Goal: Transaction & Acquisition: Book appointment/travel/reservation

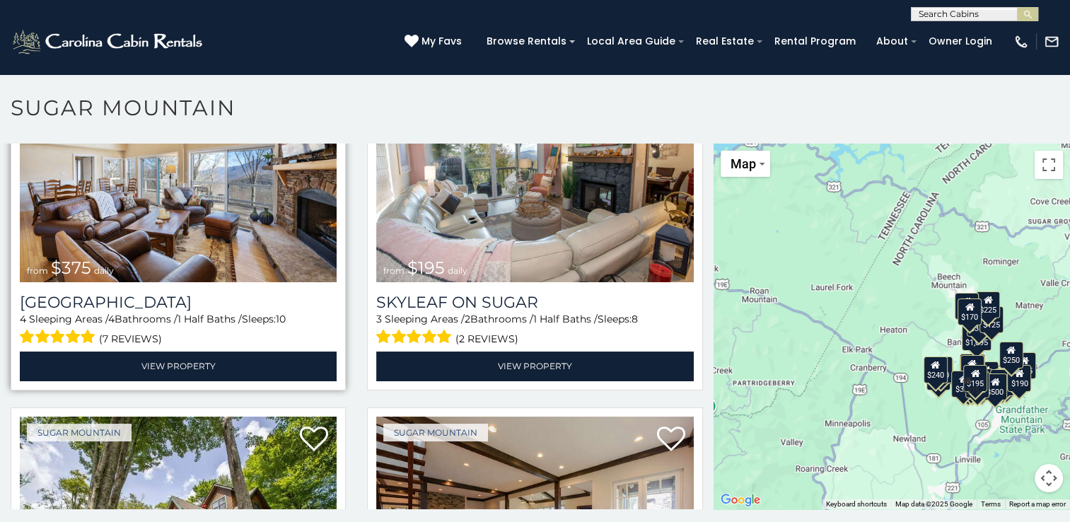
scroll to position [990, 0]
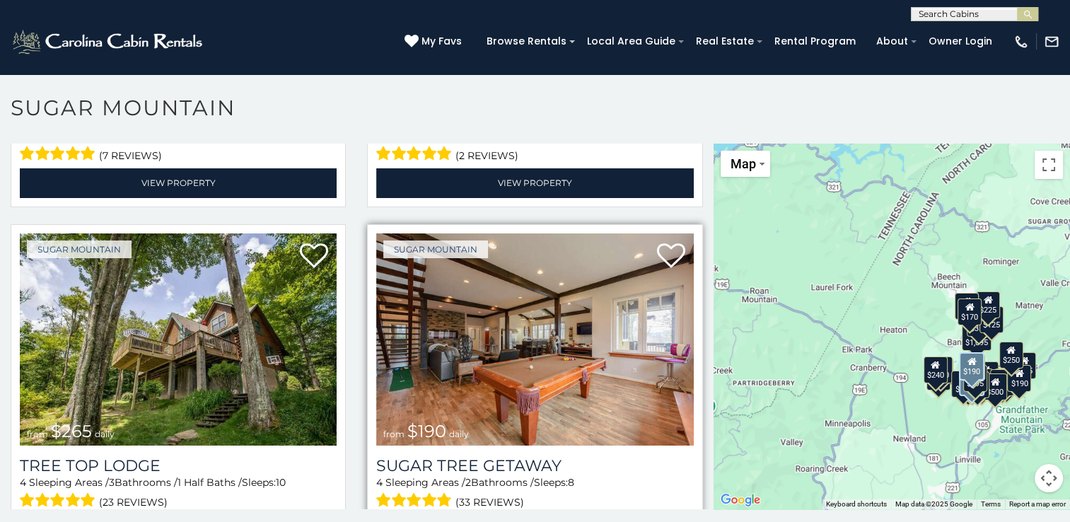
click at [483, 327] on img at bounding box center [534, 339] width 317 height 212
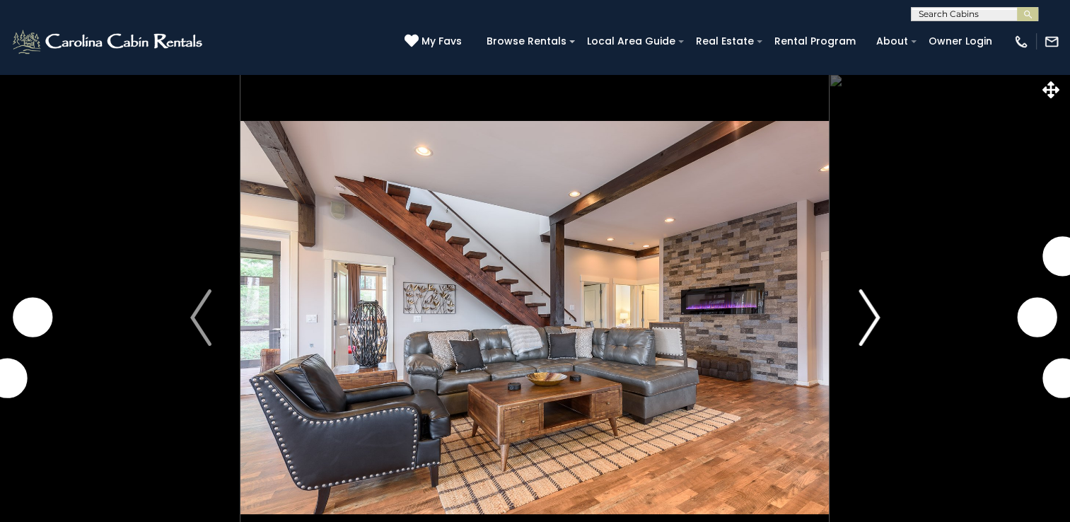
click at [872, 318] on img "Next" at bounding box center [868, 317] width 21 height 57
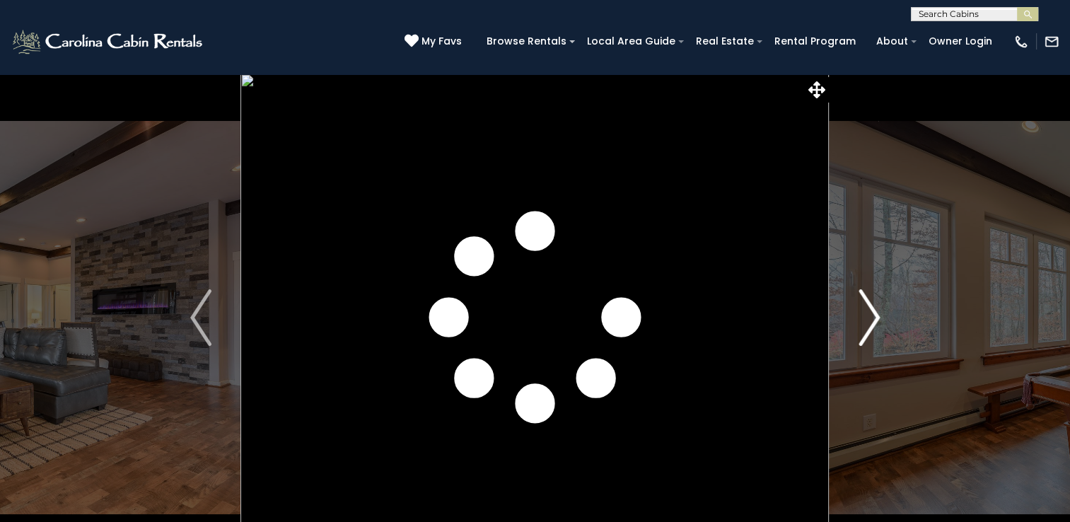
click at [872, 318] on img "Next" at bounding box center [868, 317] width 21 height 57
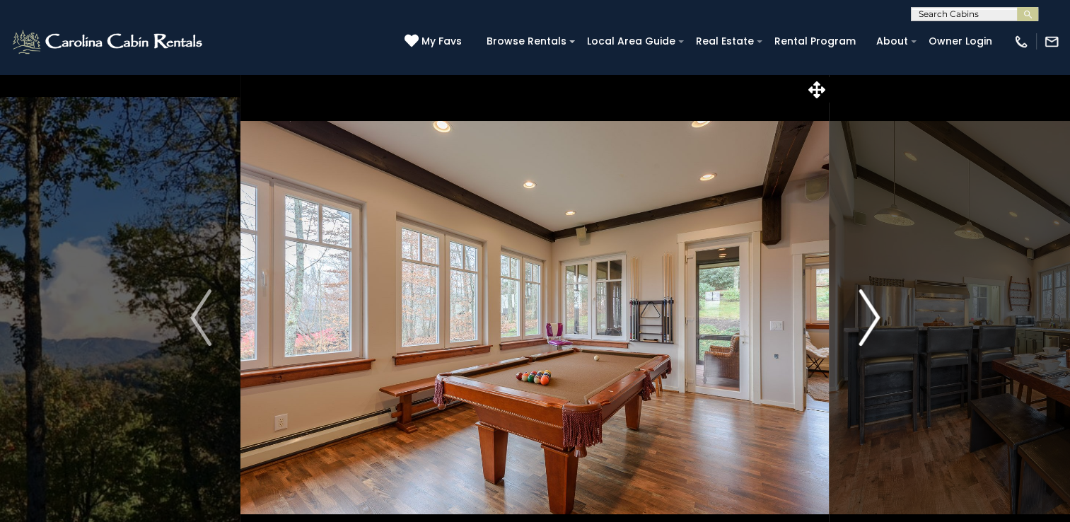
click at [872, 318] on img "Next" at bounding box center [868, 317] width 21 height 57
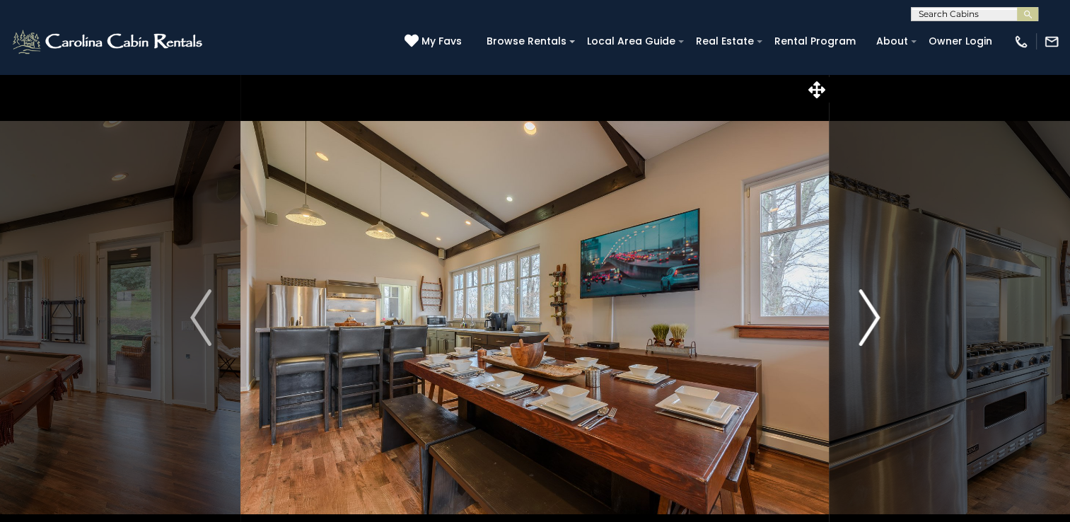
click at [872, 318] on img "Next" at bounding box center [868, 317] width 21 height 57
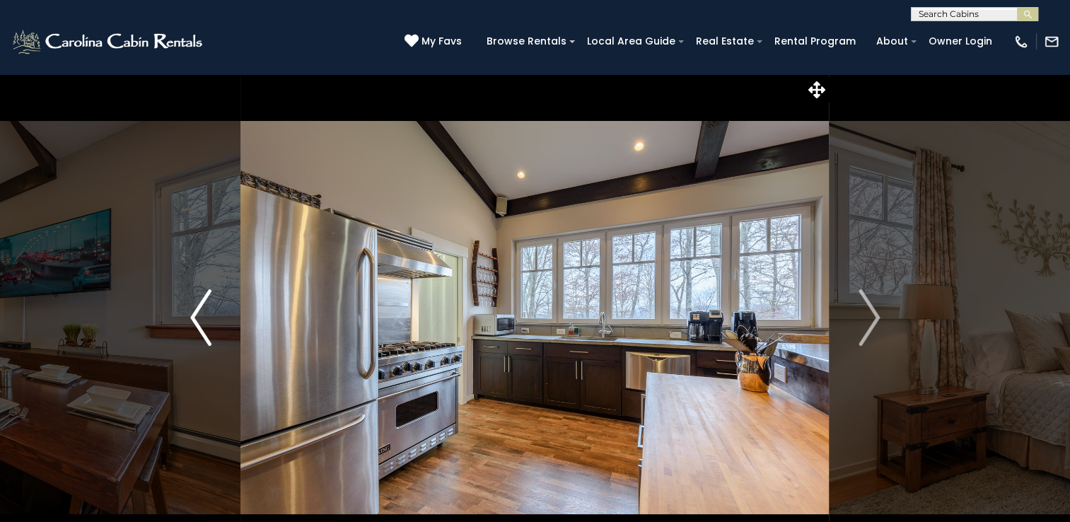
click at [192, 321] on img "Previous" at bounding box center [200, 317] width 21 height 57
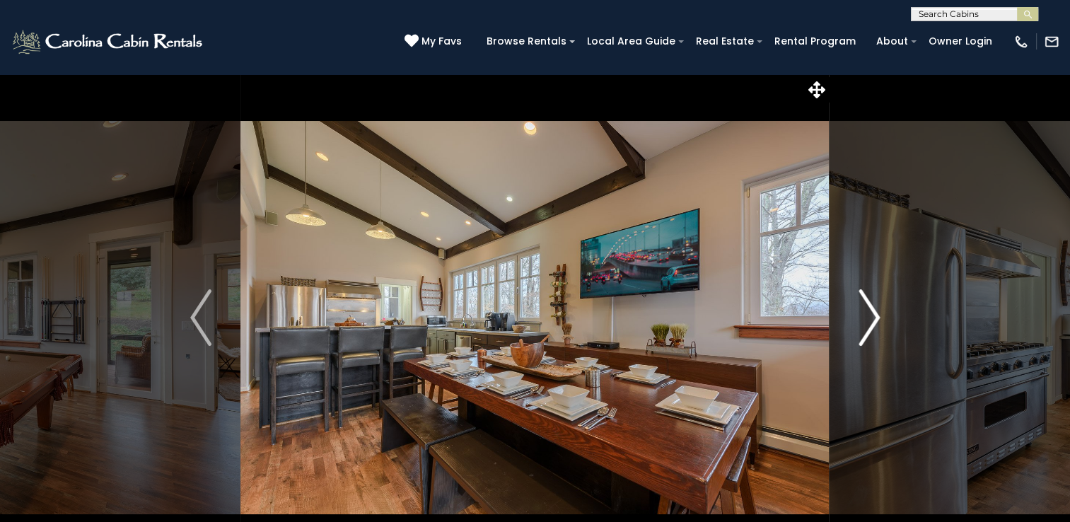
click at [872, 323] on img "Next" at bounding box center [868, 317] width 21 height 57
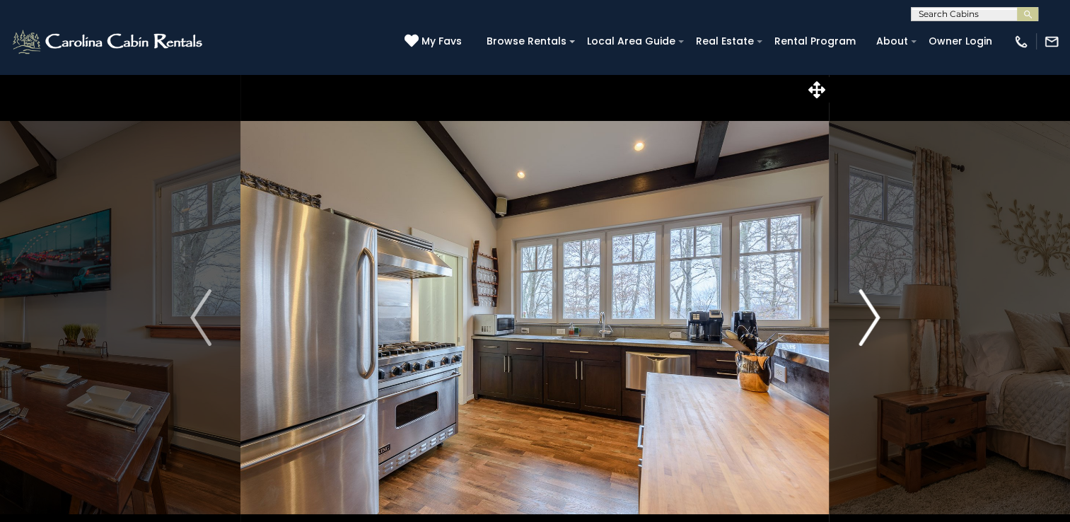
click at [874, 324] on img "Next" at bounding box center [868, 317] width 21 height 57
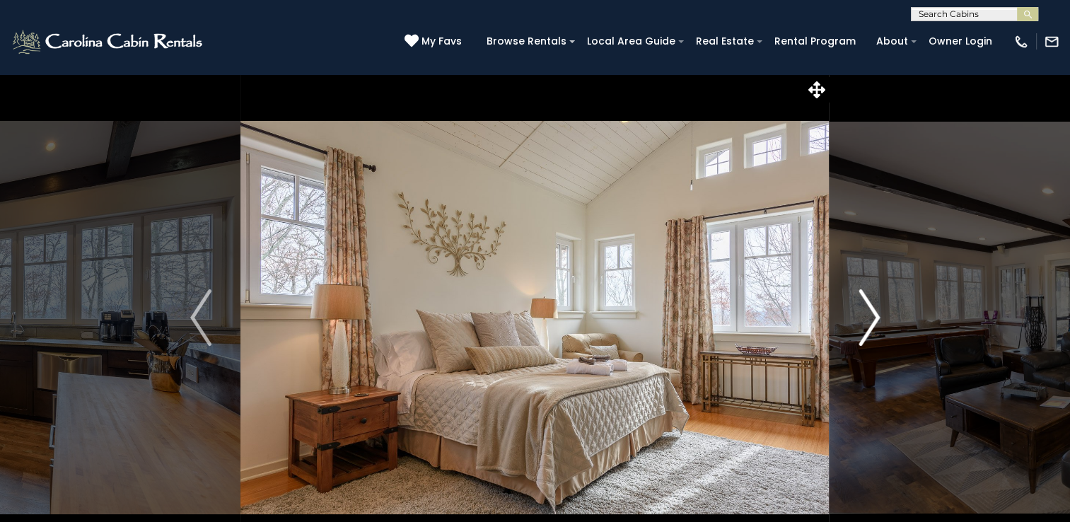
click at [874, 324] on img "Next" at bounding box center [868, 317] width 21 height 57
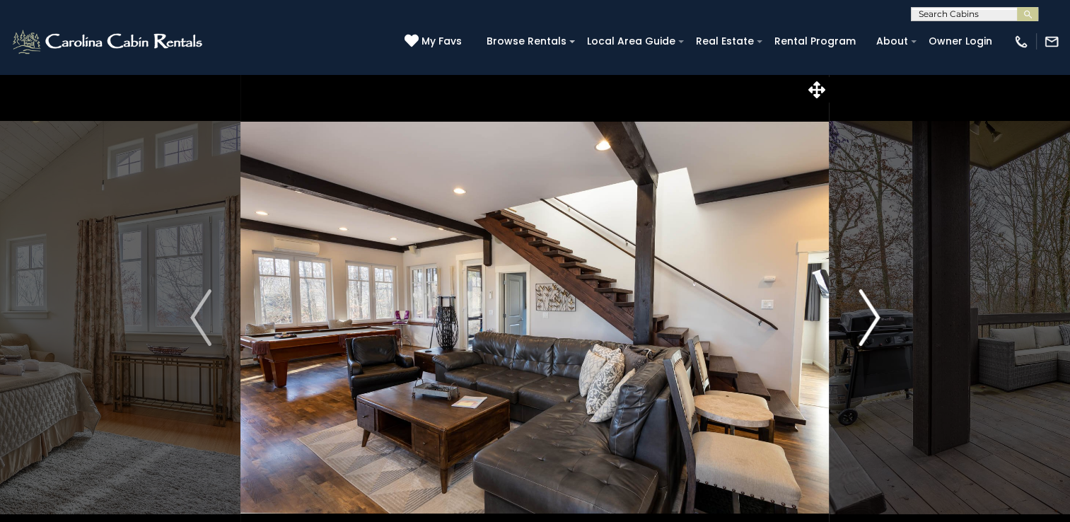
click at [874, 324] on img "Next" at bounding box center [868, 317] width 21 height 57
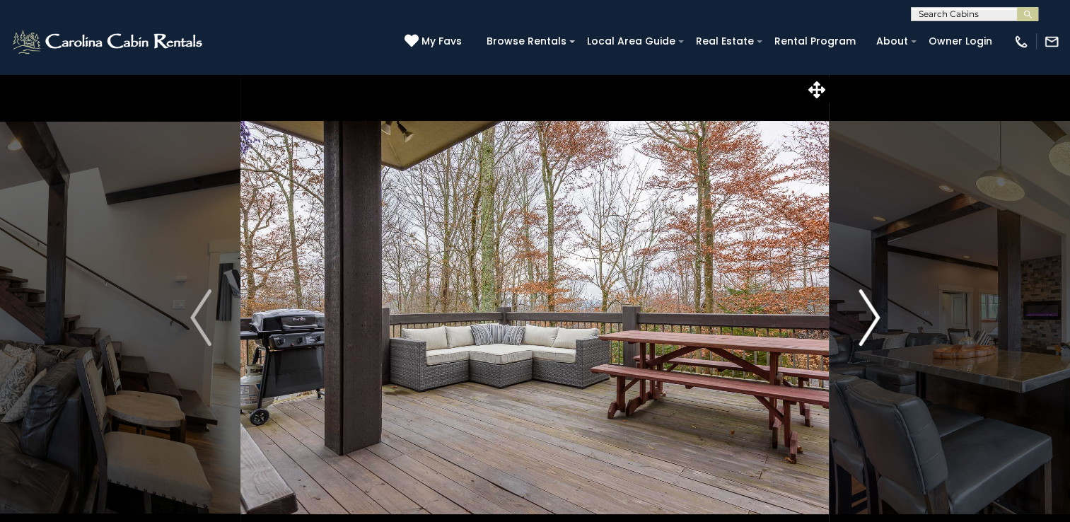
click at [874, 324] on img "Next" at bounding box center [868, 317] width 21 height 57
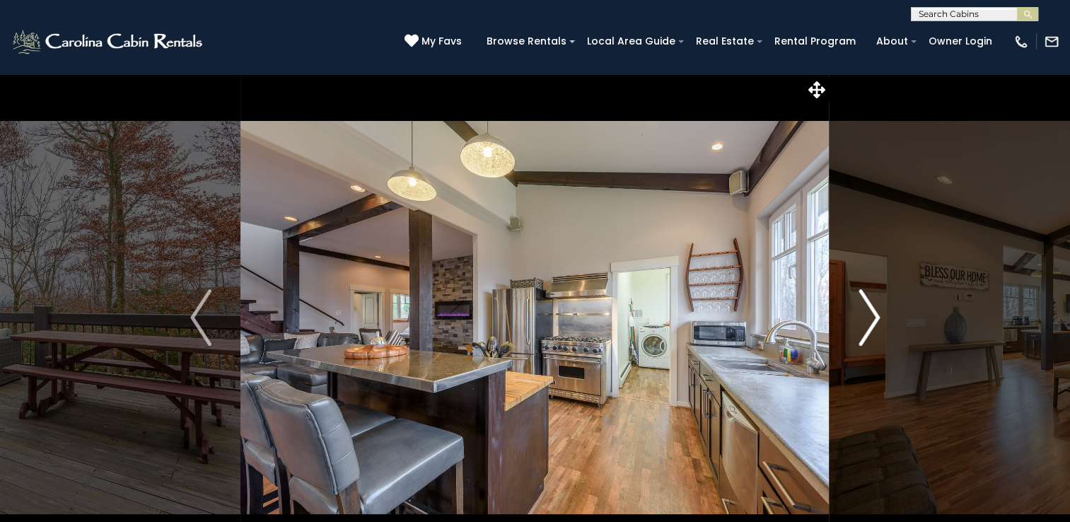
click at [874, 324] on img "Next" at bounding box center [868, 317] width 21 height 57
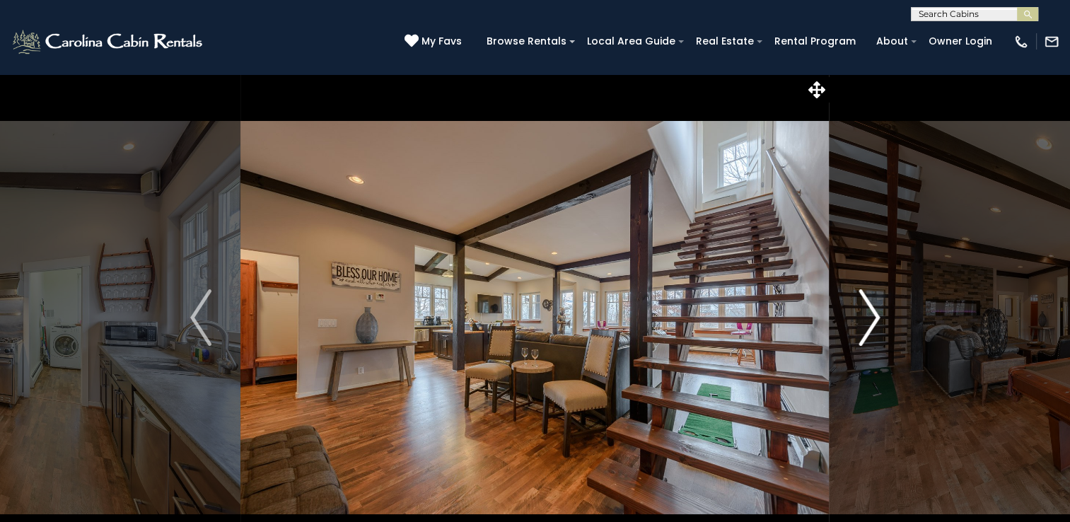
click at [874, 324] on img "Next" at bounding box center [868, 317] width 21 height 57
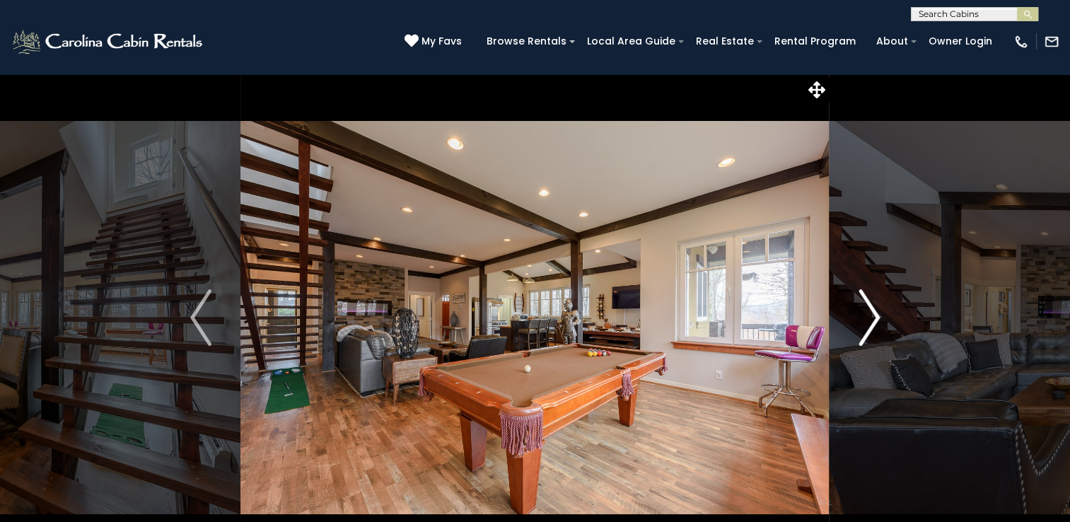
click at [875, 324] on img "Next" at bounding box center [868, 317] width 21 height 57
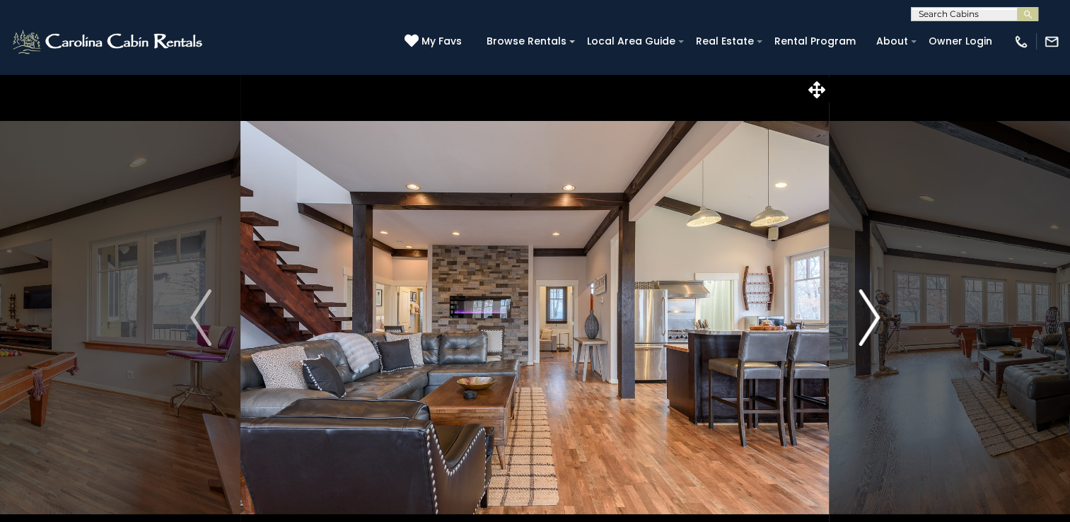
click at [875, 324] on img "Next" at bounding box center [868, 317] width 21 height 57
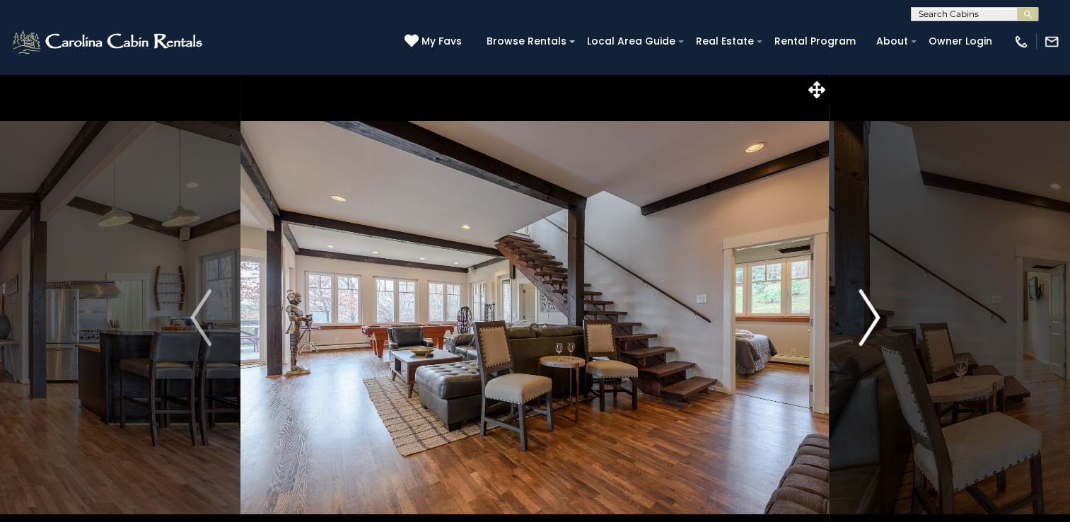
click at [875, 325] on img "Next" at bounding box center [868, 317] width 21 height 57
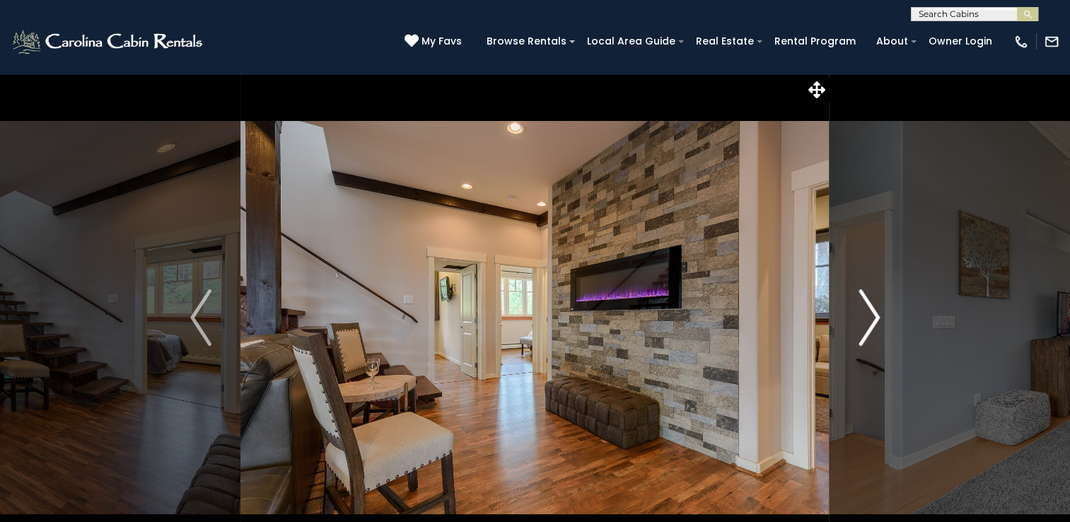
click at [876, 326] on img "Next" at bounding box center [868, 317] width 21 height 57
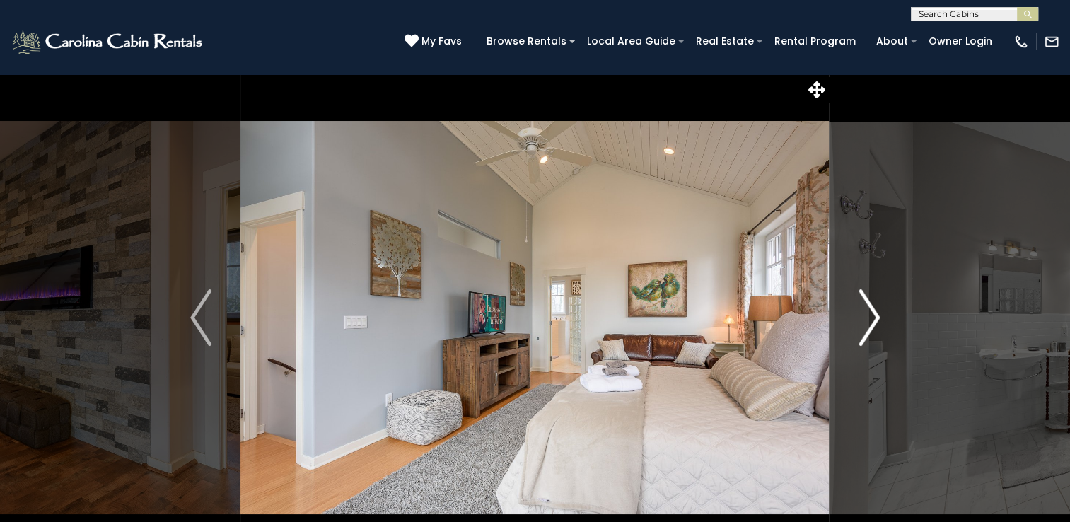
click at [877, 327] on img "Next" at bounding box center [868, 317] width 21 height 57
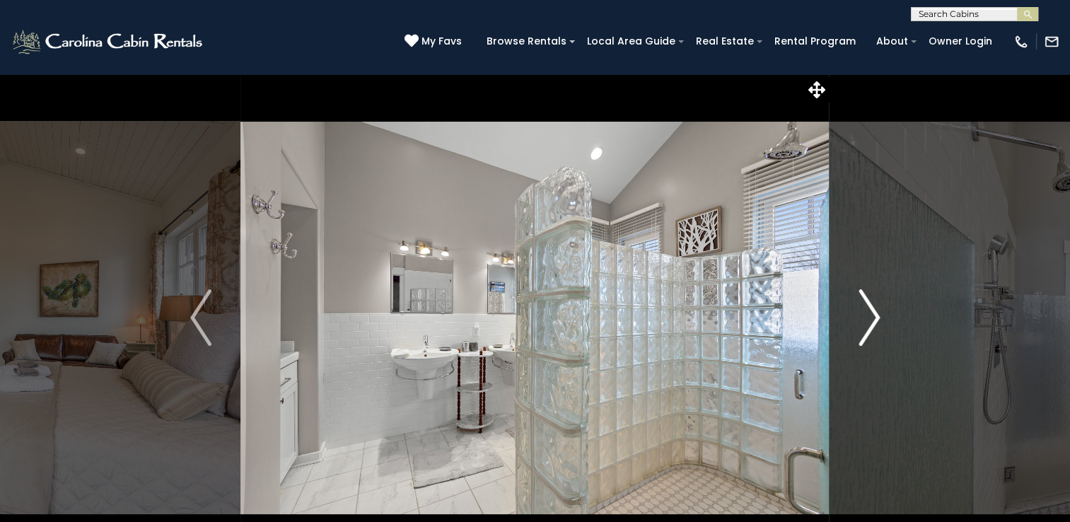
click at [877, 327] on img "Next" at bounding box center [868, 317] width 21 height 57
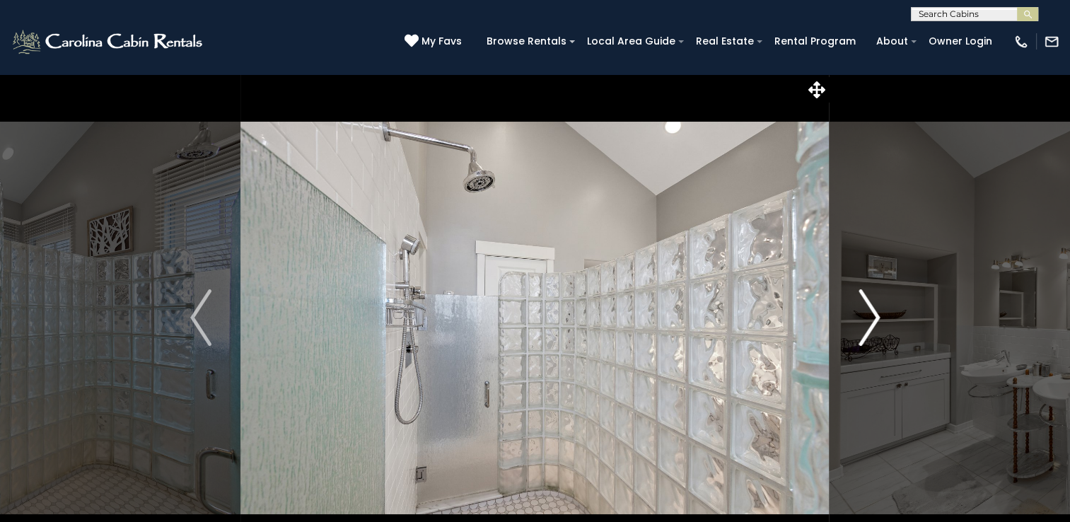
click at [877, 327] on img "Next" at bounding box center [868, 317] width 21 height 57
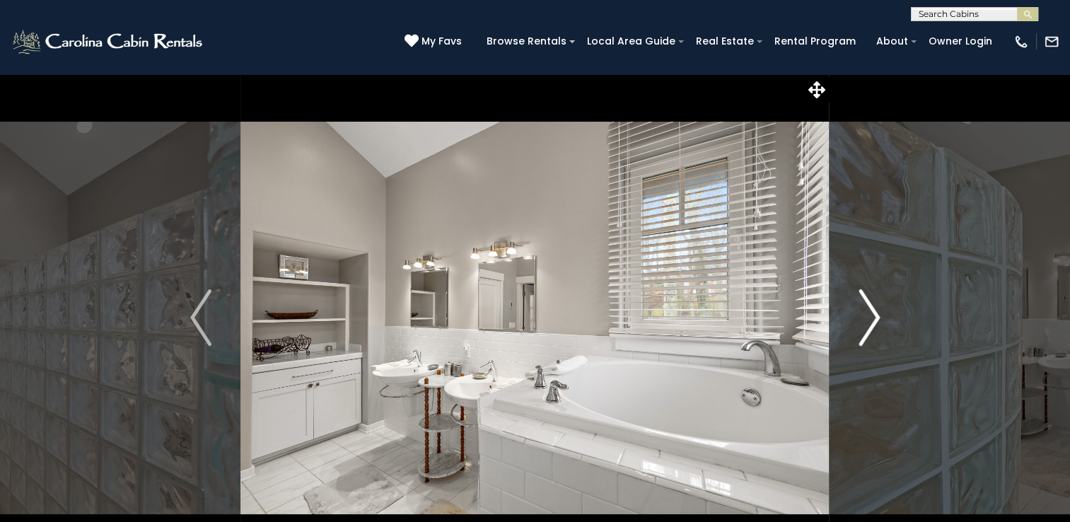
click at [877, 327] on img "Next" at bounding box center [868, 317] width 21 height 57
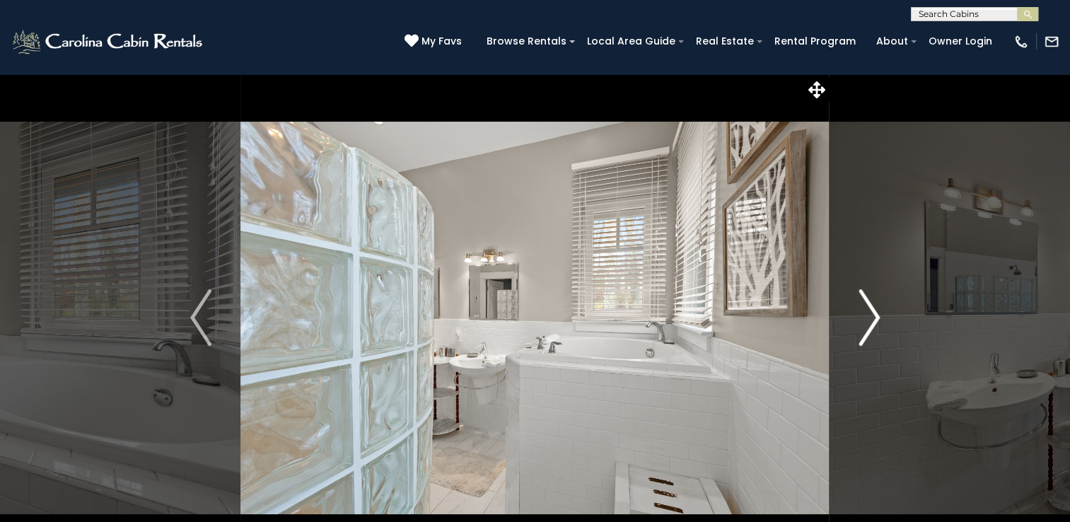
click at [877, 327] on img "Next" at bounding box center [868, 317] width 21 height 57
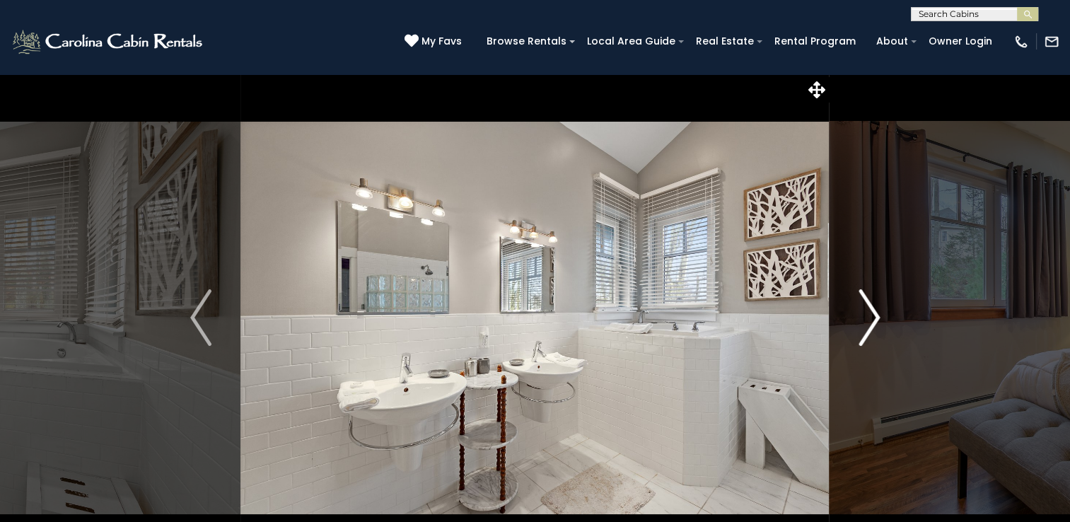
click at [876, 321] on img "Next" at bounding box center [868, 317] width 21 height 57
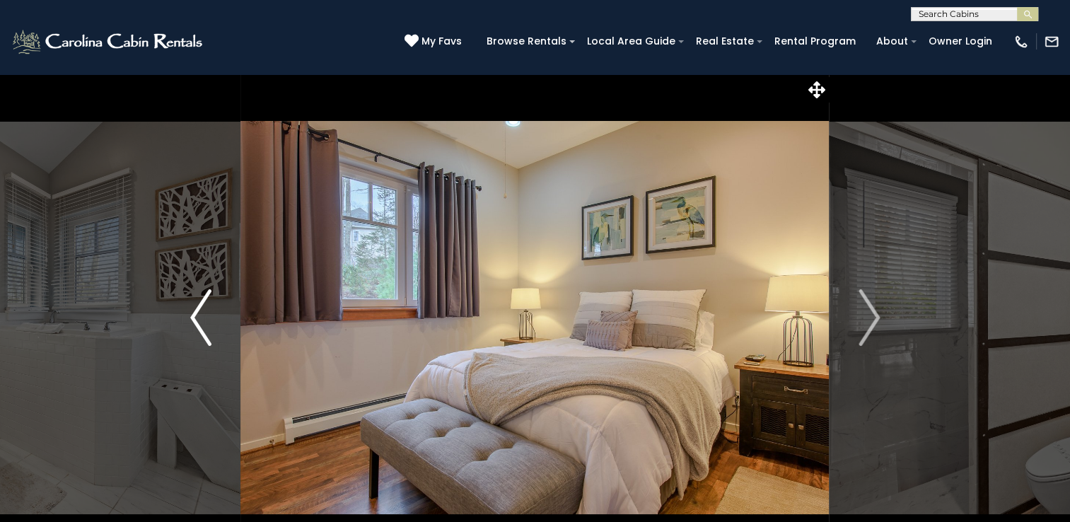
click at [200, 322] on img "Previous" at bounding box center [200, 317] width 21 height 57
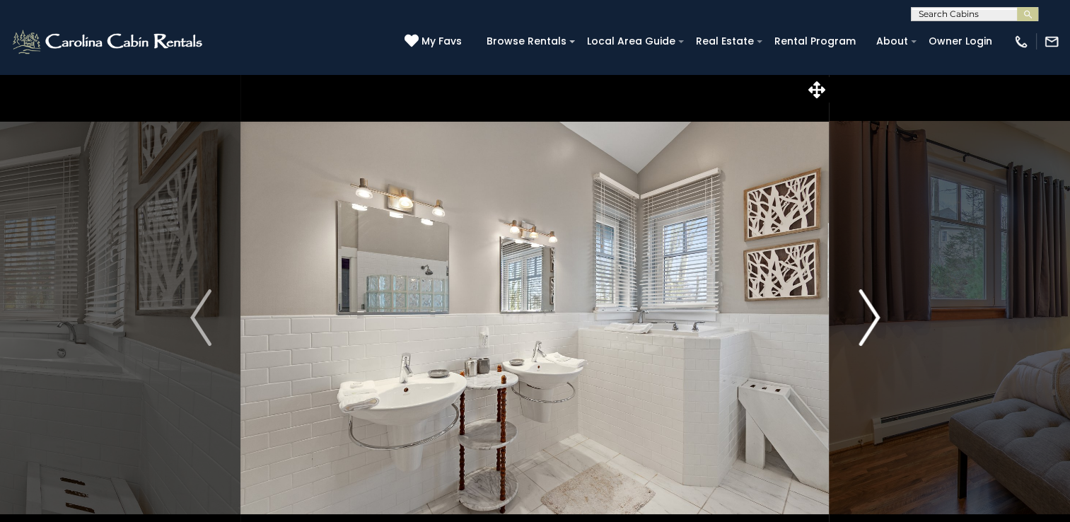
click at [879, 321] on button "Next" at bounding box center [868, 318] width 79 height 488
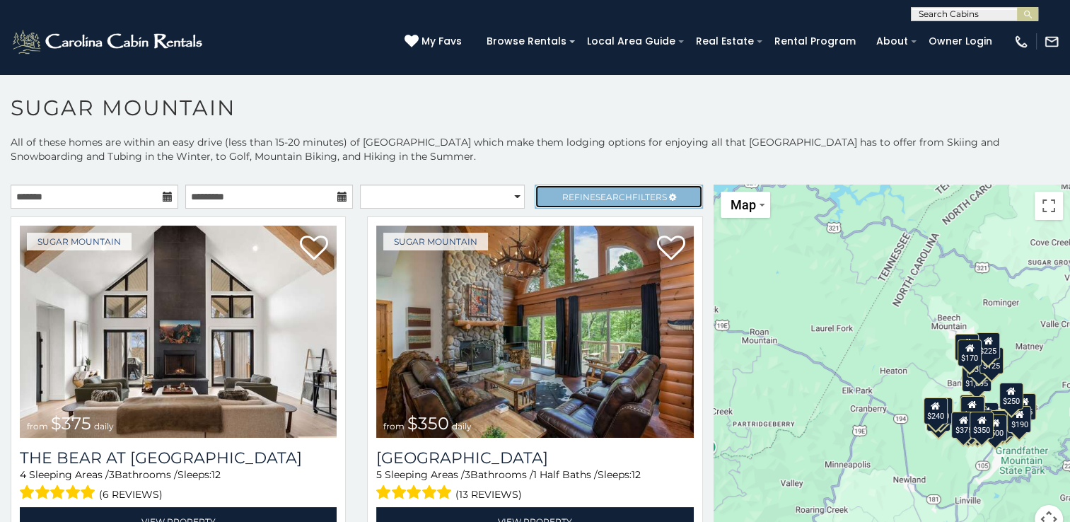
click at [633, 197] on span "Refine Search Filters" at bounding box center [614, 197] width 105 height 11
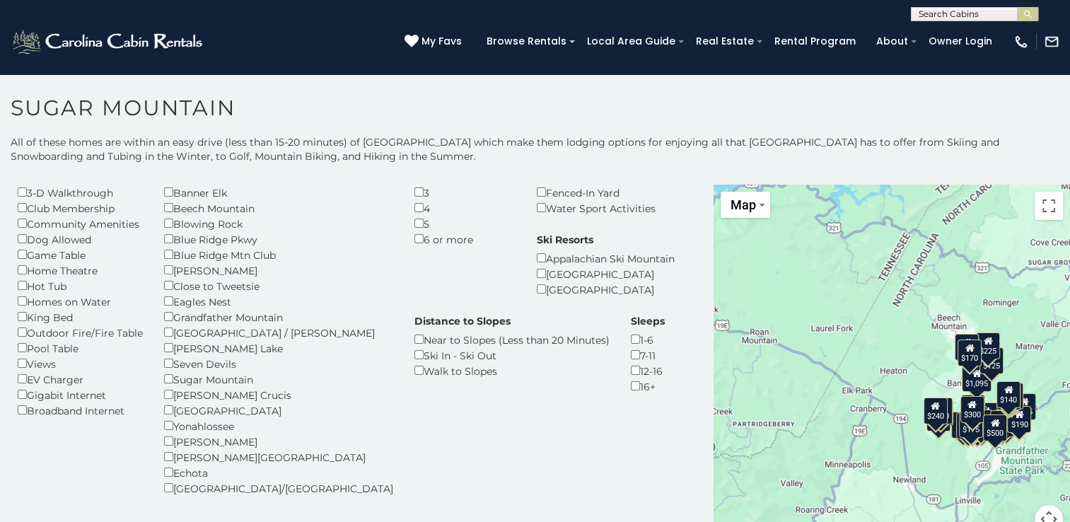
scroll to position [141, 0]
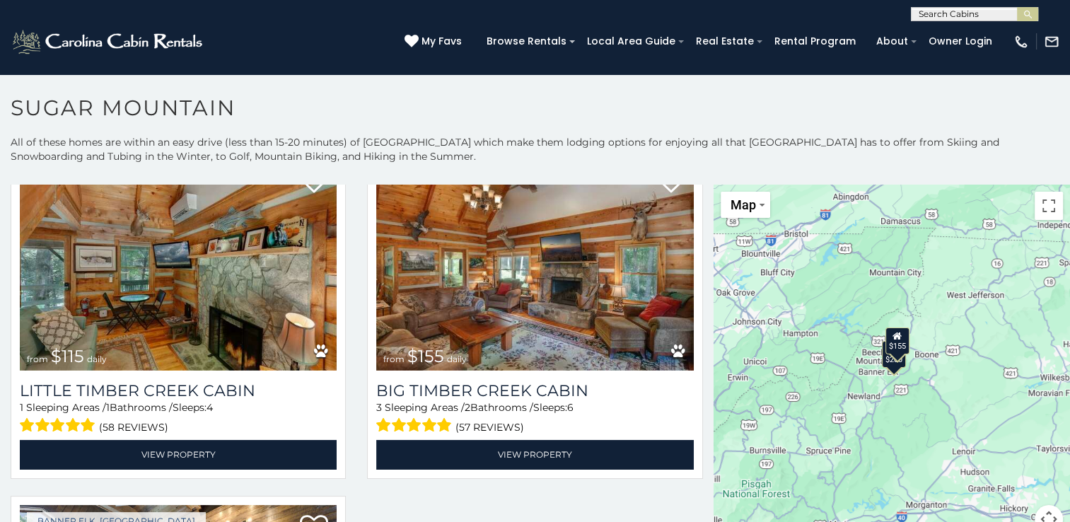
scroll to position [473, 0]
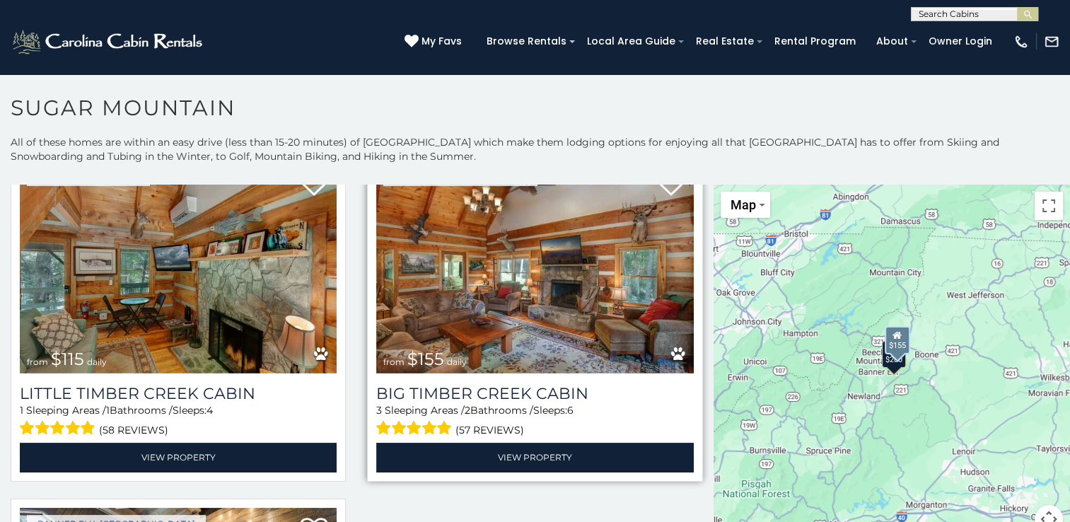
click at [533, 279] on img at bounding box center [534, 267] width 317 height 212
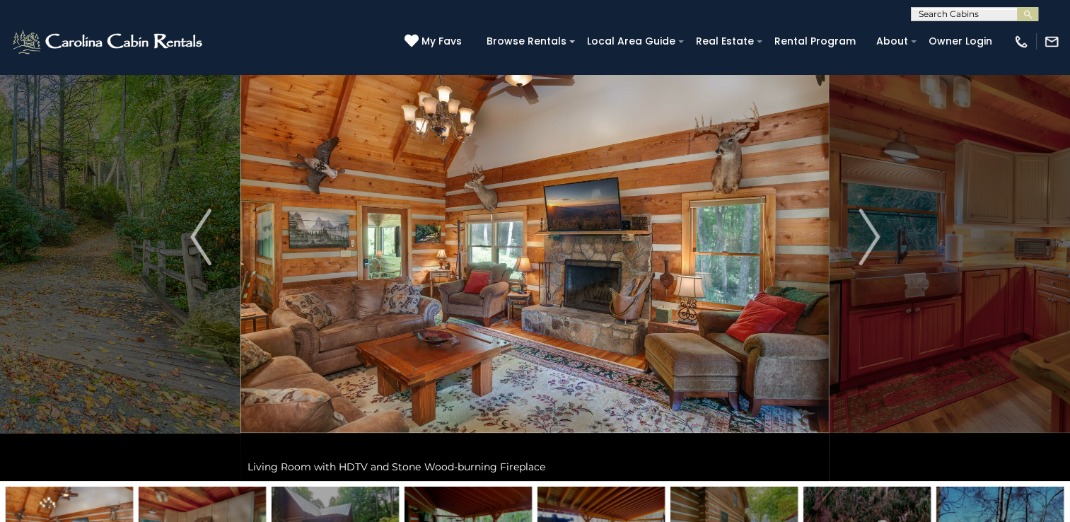
scroll to position [71, 0]
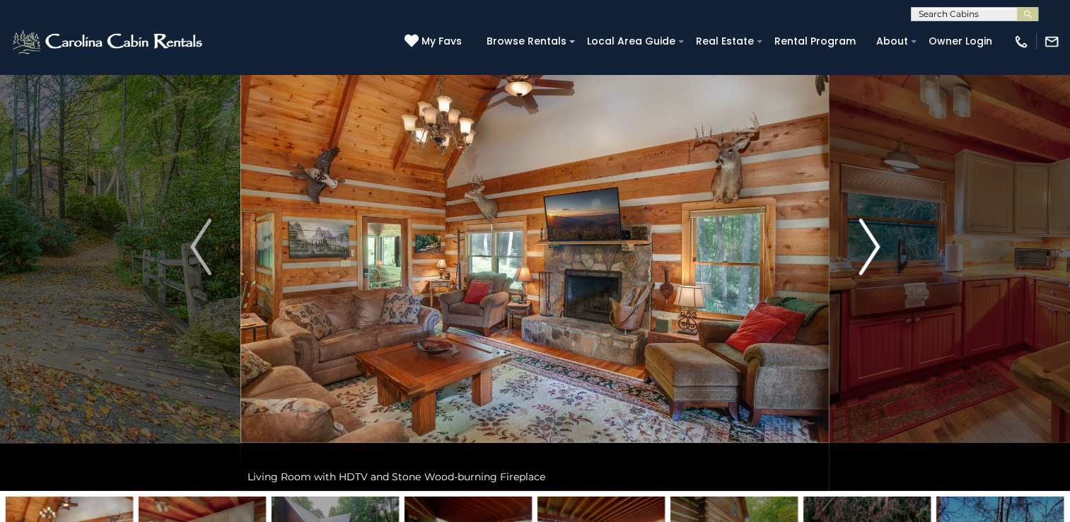
click at [871, 247] on img "Next" at bounding box center [868, 246] width 21 height 57
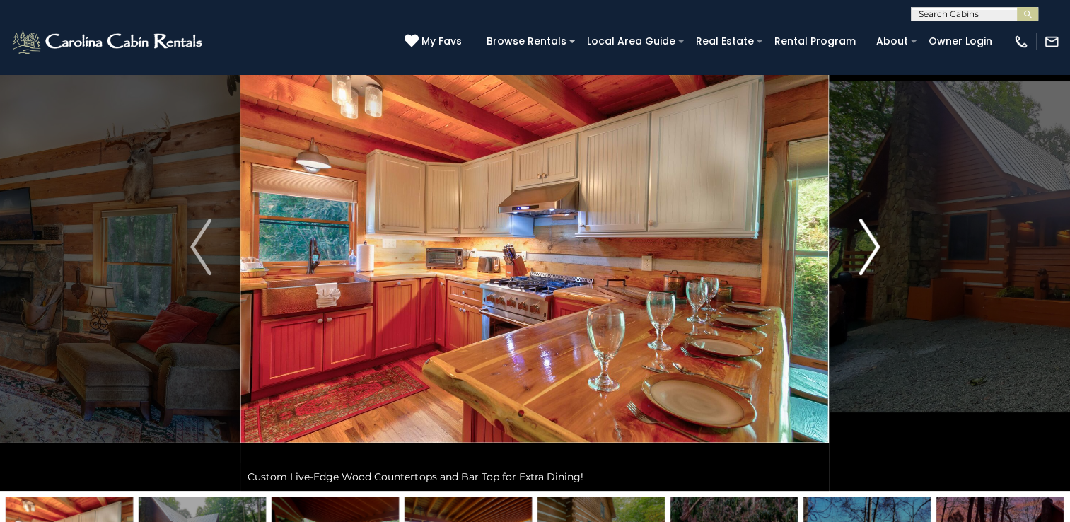
click at [871, 247] on img "Next" at bounding box center [868, 246] width 21 height 57
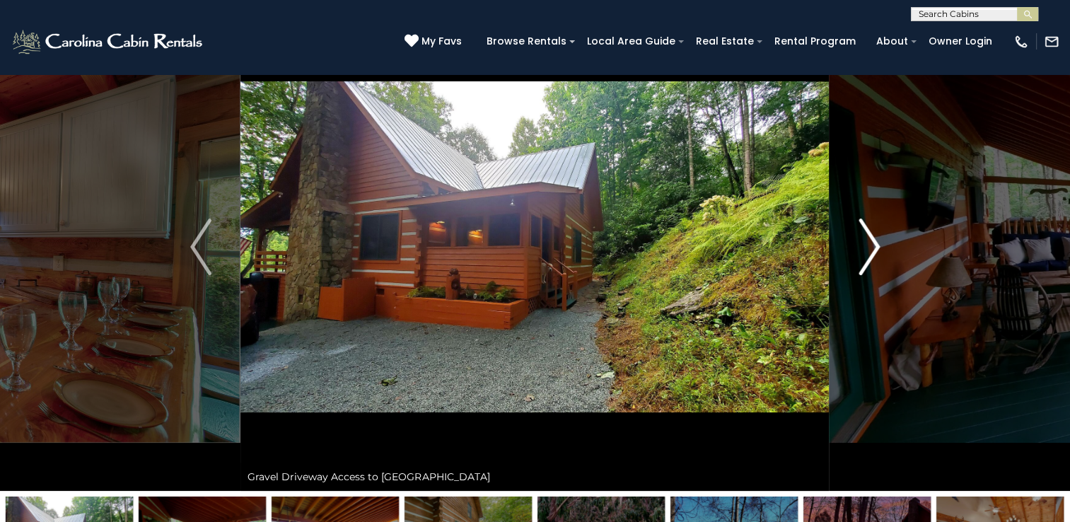
click at [871, 247] on img "Next" at bounding box center [868, 246] width 21 height 57
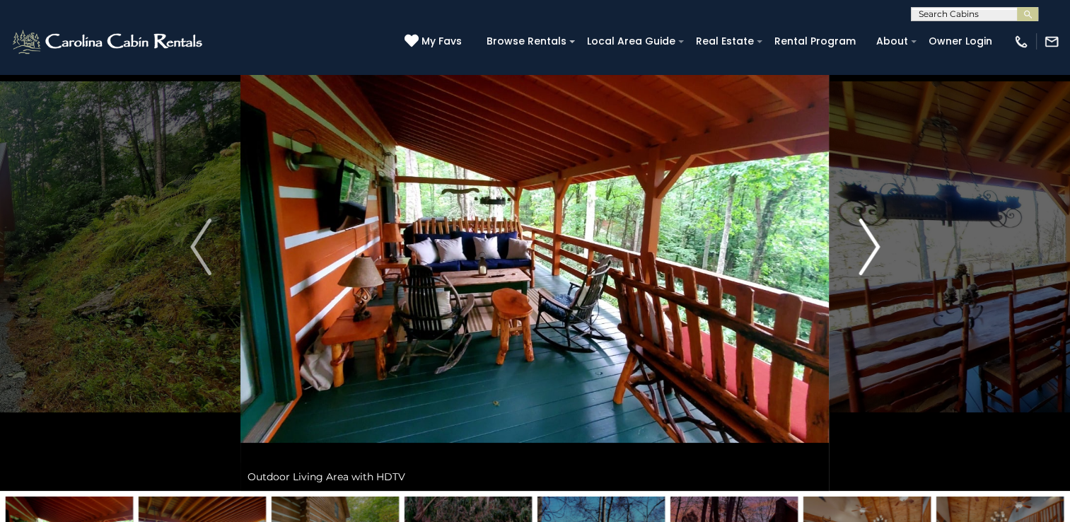
click at [871, 247] on img "Next" at bounding box center [868, 246] width 21 height 57
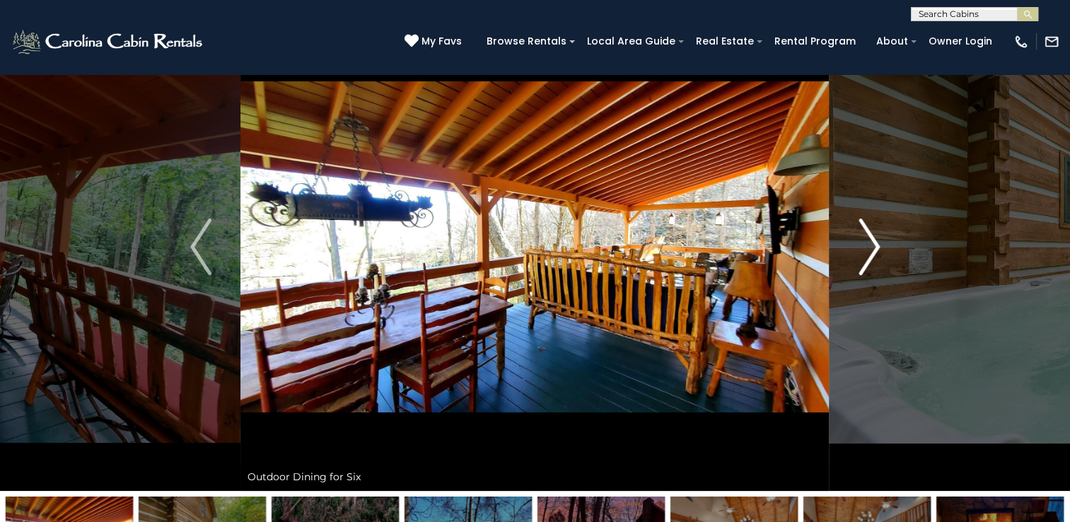
click at [871, 247] on img "Next" at bounding box center [868, 246] width 21 height 57
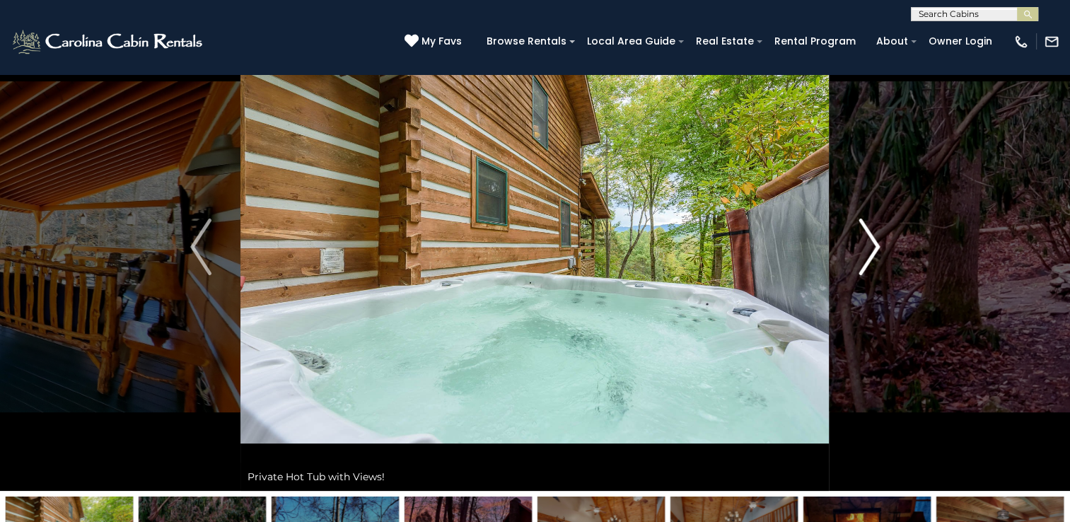
click at [871, 247] on img "Next" at bounding box center [868, 246] width 21 height 57
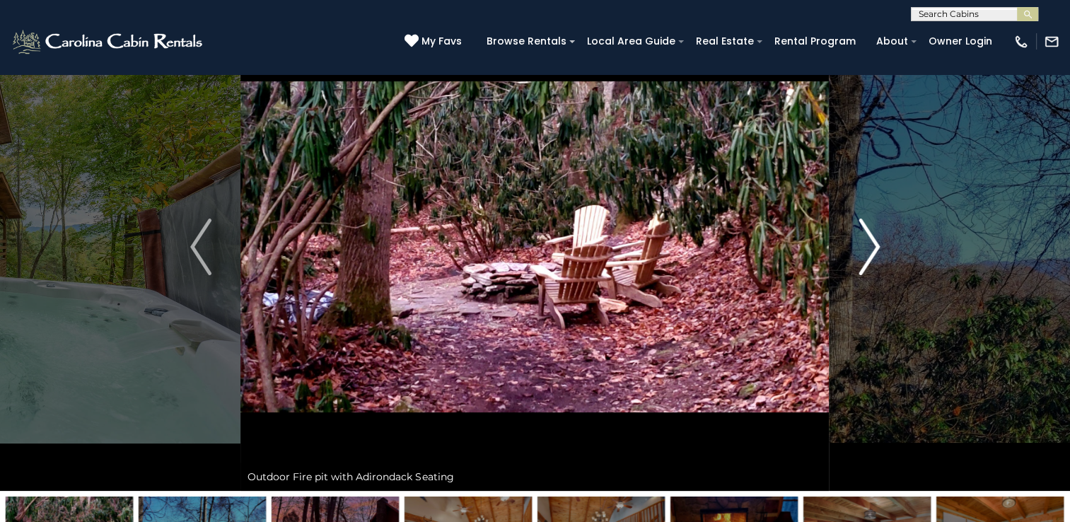
click at [871, 247] on img "Next" at bounding box center [868, 246] width 21 height 57
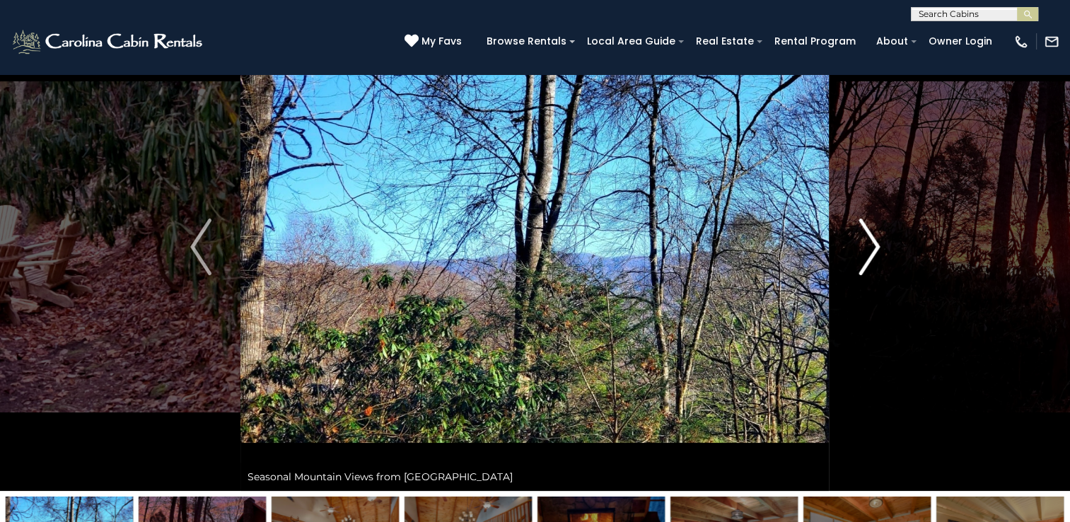
click at [871, 247] on img "Next" at bounding box center [868, 246] width 21 height 57
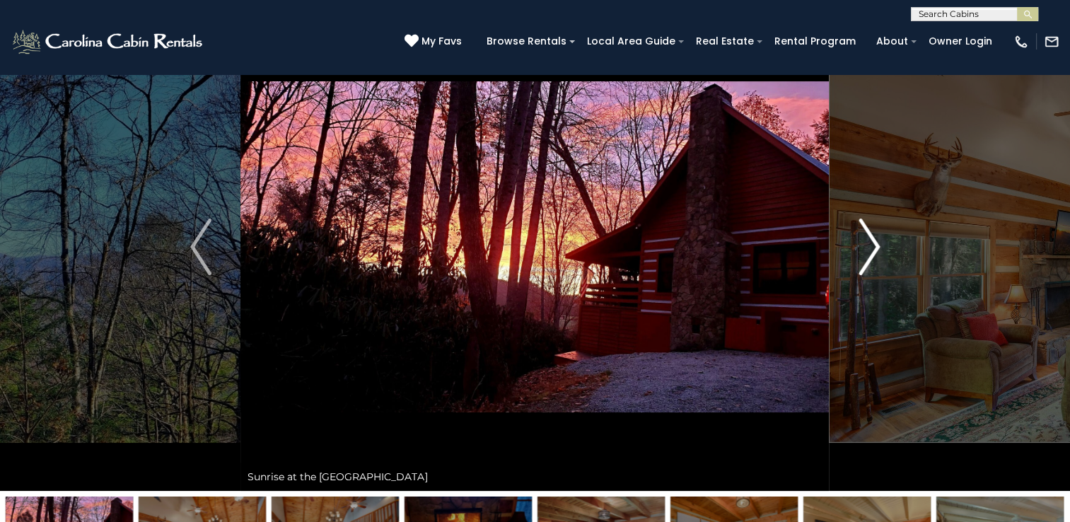
click at [871, 247] on img "Next" at bounding box center [868, 246] width 21 height 57
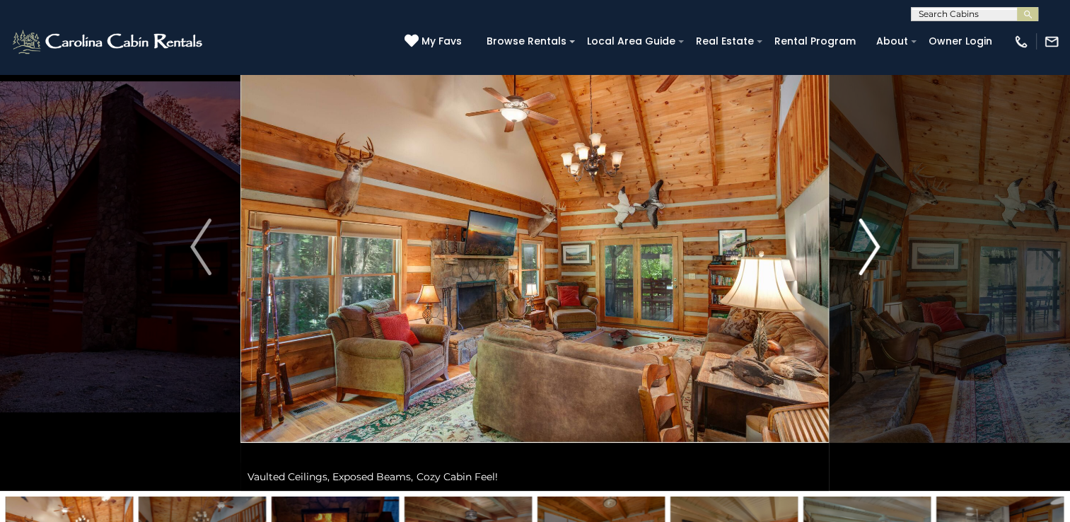
click at [871, 247] on img "Next" at bounding box center [868, 246] width 21 height 57
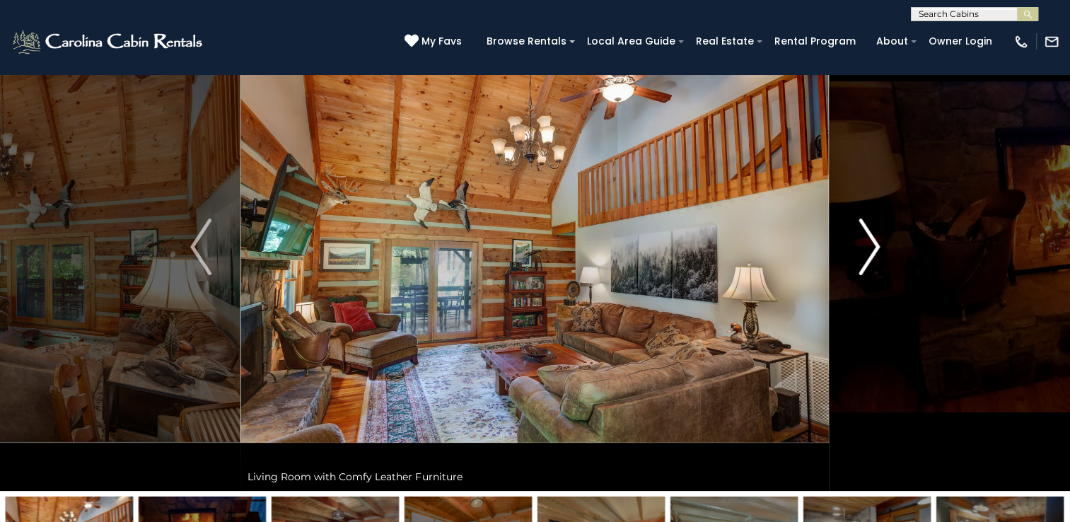
click at [871, 247] on img "Next" at bounding box center [868, 246] width 21 height 57
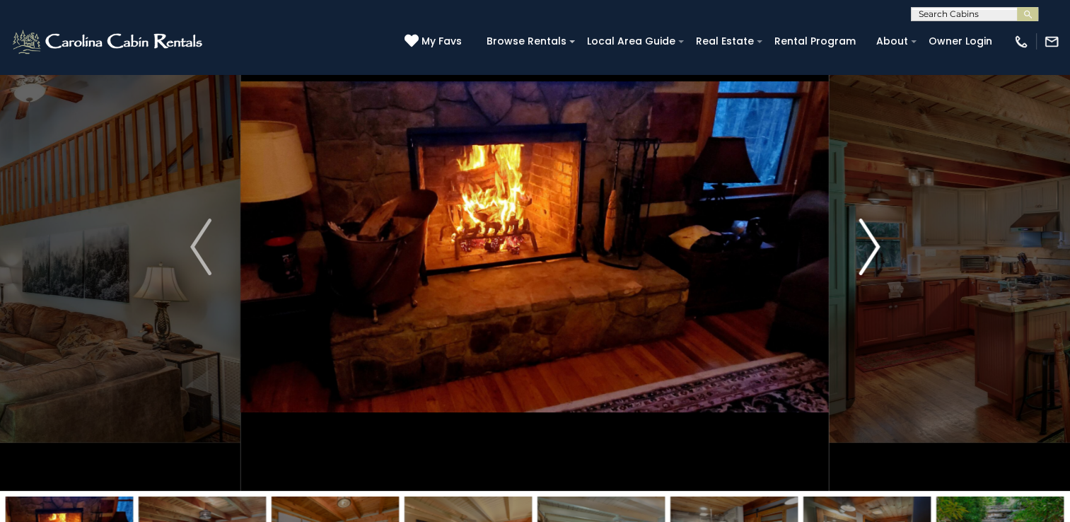
click at [871, 247] on img "Next" at bounding box center [868, 246] width 21 height 57
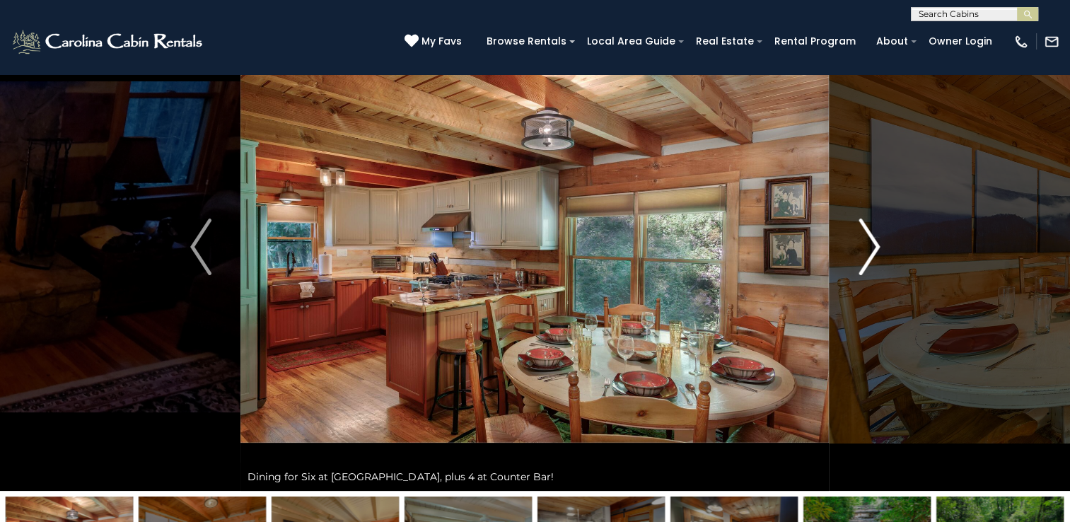
click at [871, 247] on img "Next" at bounding box center [868, 246] width 21 height 57
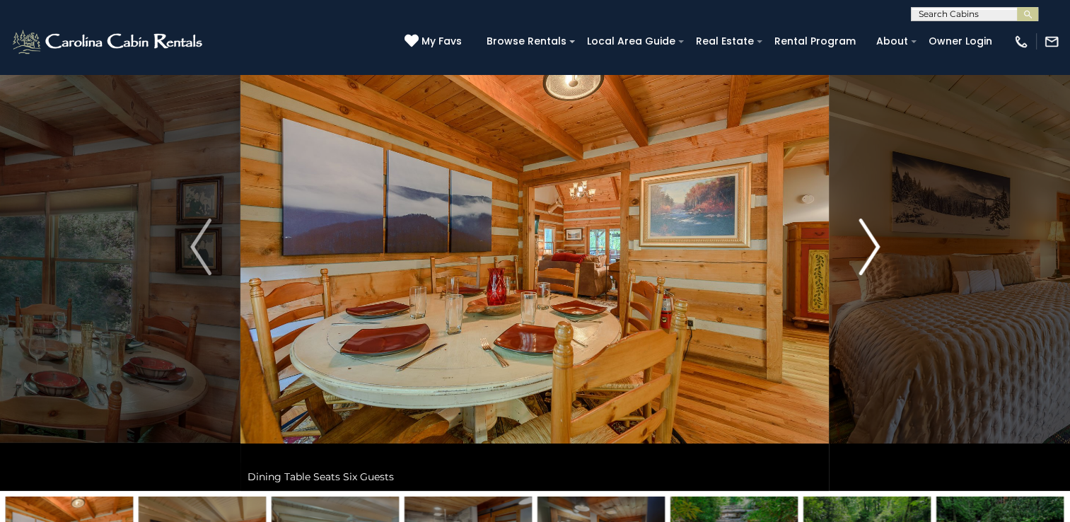
click at [871, 247] on img "Next" at bounding box center [868, 246] width 21 height 57
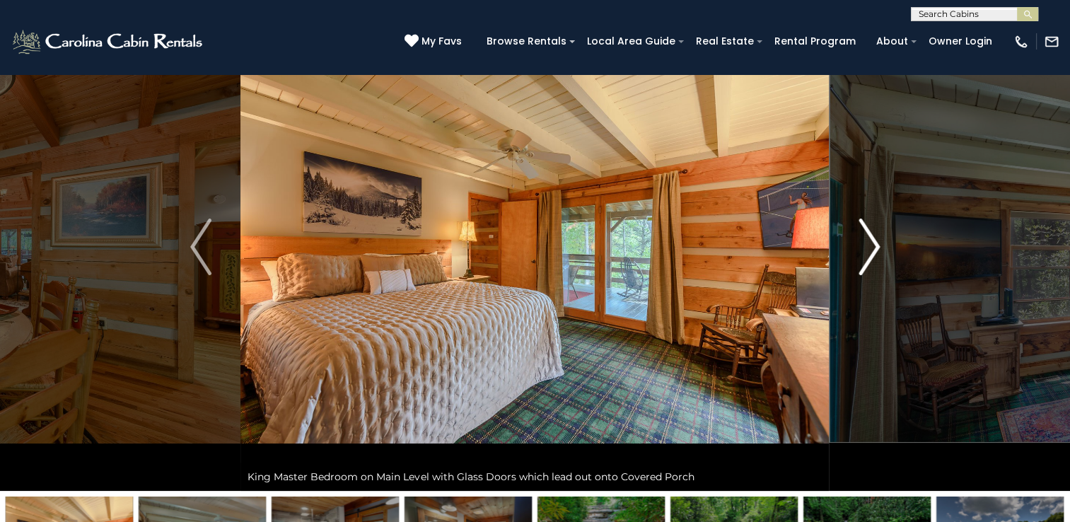
click at [871, 247] on img "Next" at bounding box center [868, 246] width 21 height 57
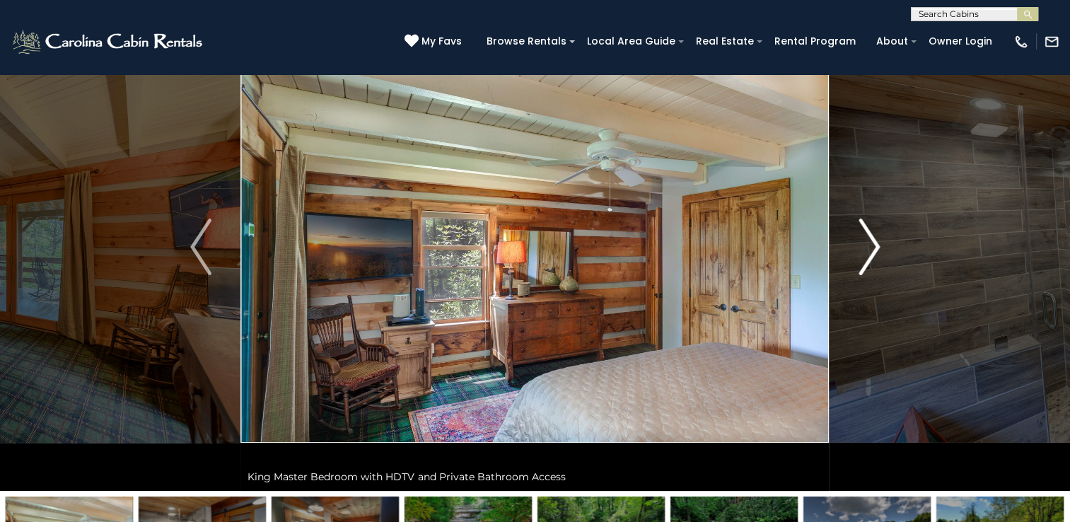
click at [871, 247] on img "Next" at bounding box center [868, 246] width 21 height 57
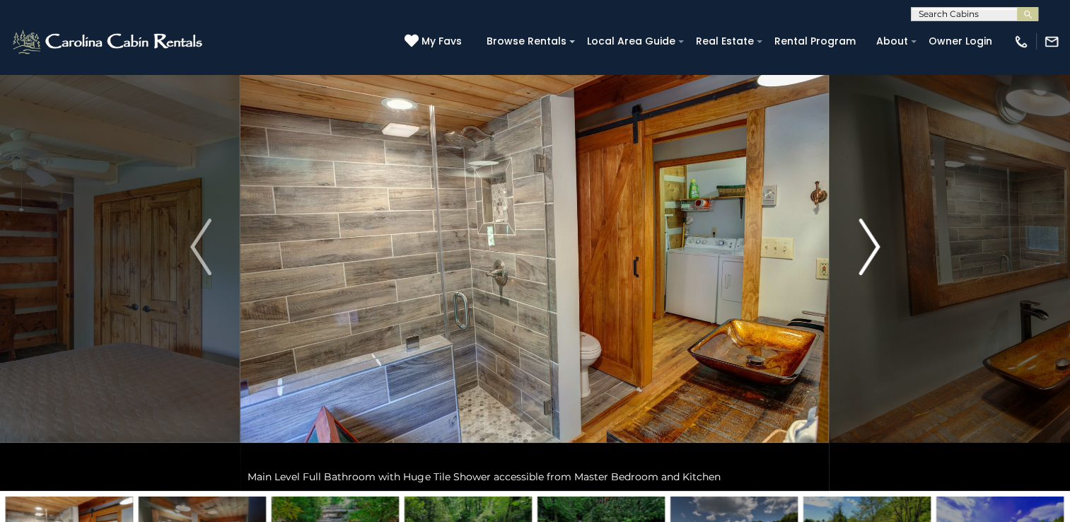
click at [871, 247] on img "Next" at bounding box center [868, 246] width 21 height 57
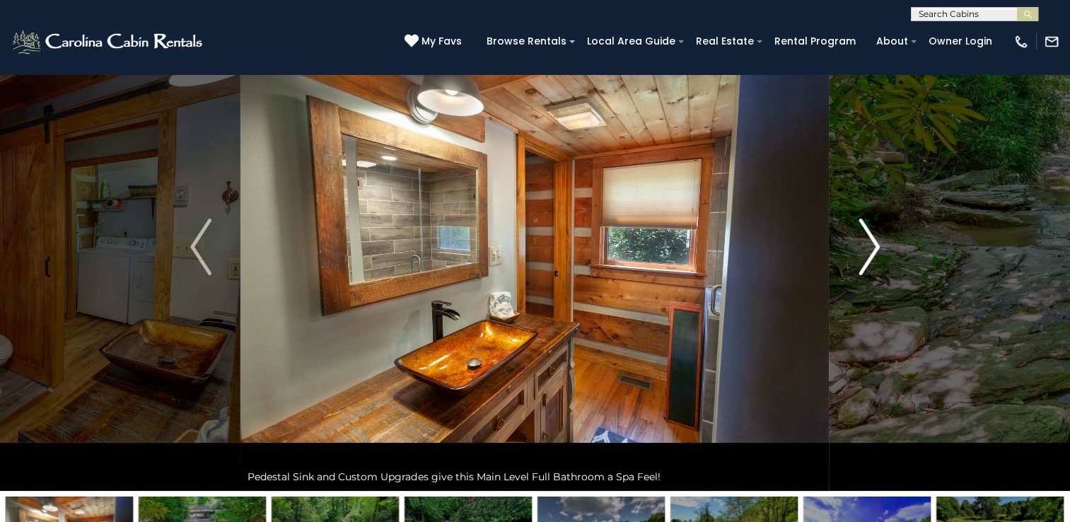
click at [871, 247] on img "Next" at bounding box center [868, 246] width 21 height 57
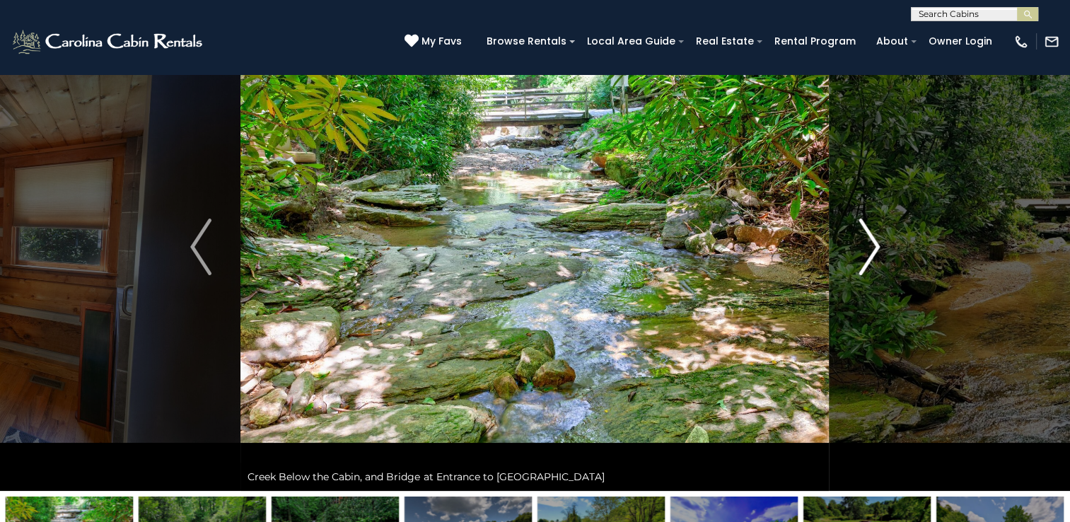
click at [871, 247] on img "Next" at bounding box center [868, 246] width 21 height 57
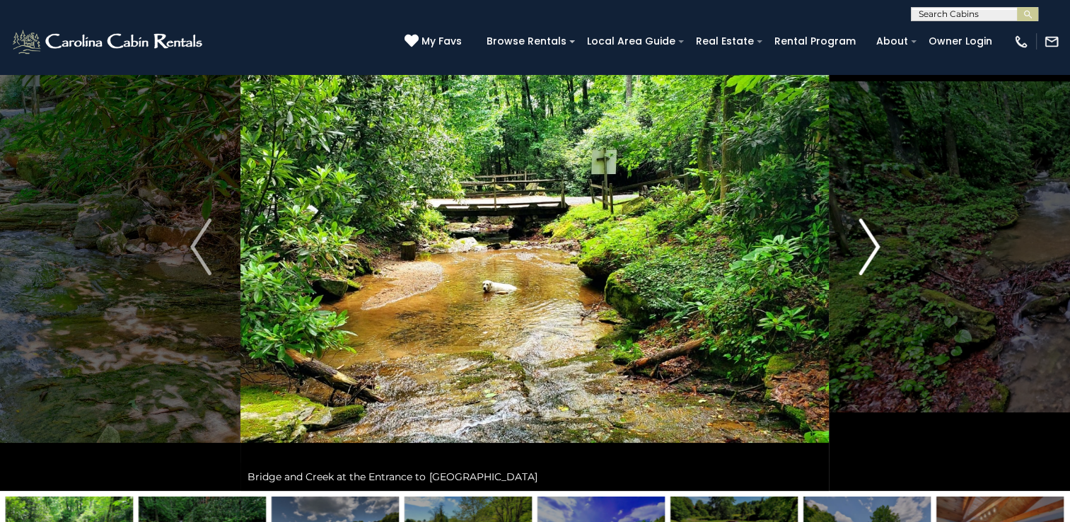
click at [871, 247] on img "Next" at bounding box center [868, 246] width 21 height 57
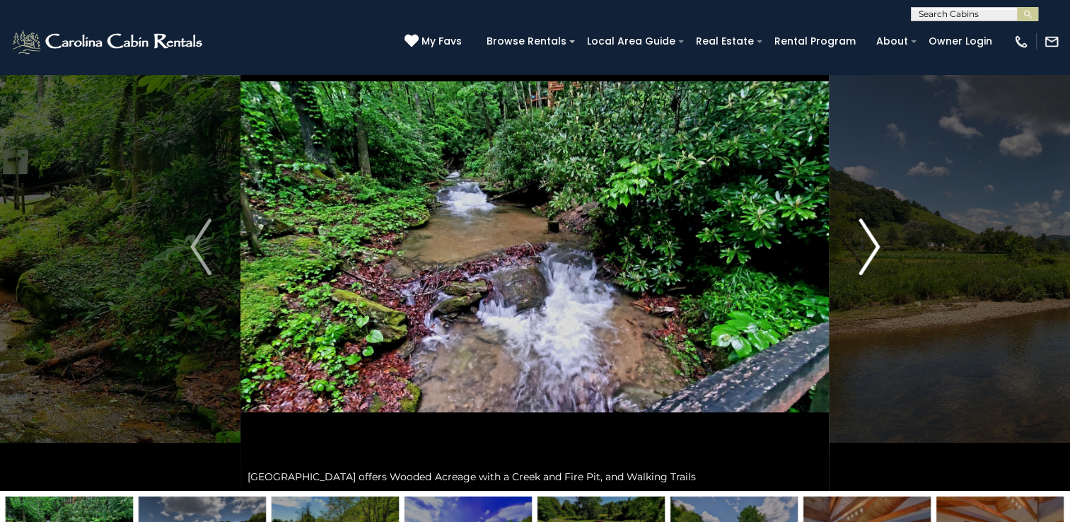
click at [871, 247] on img "Next" at bounding box center [868, 246] width 21 height 57
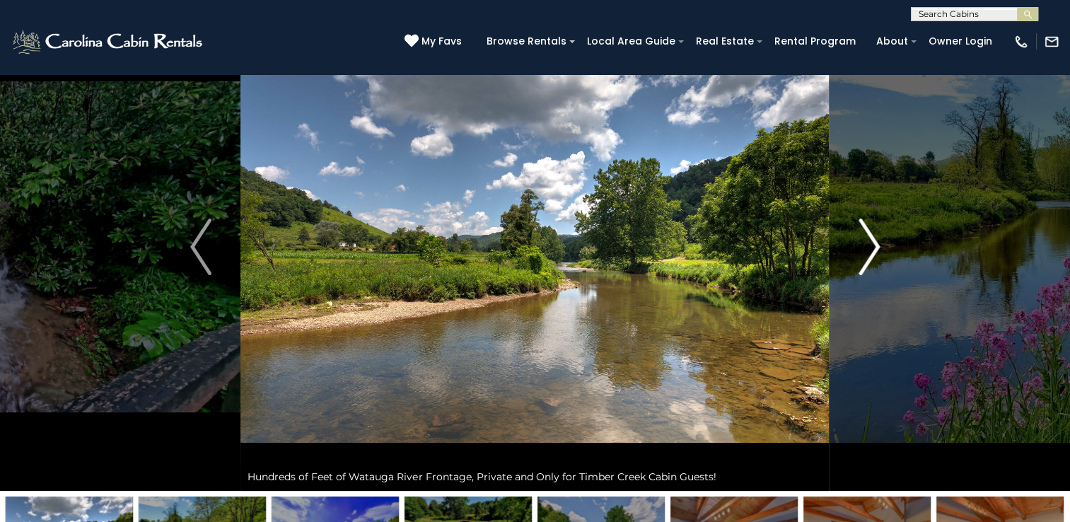
click at [871, 247] on img "Next" at bounding box center [868, 246] width 21 height 57
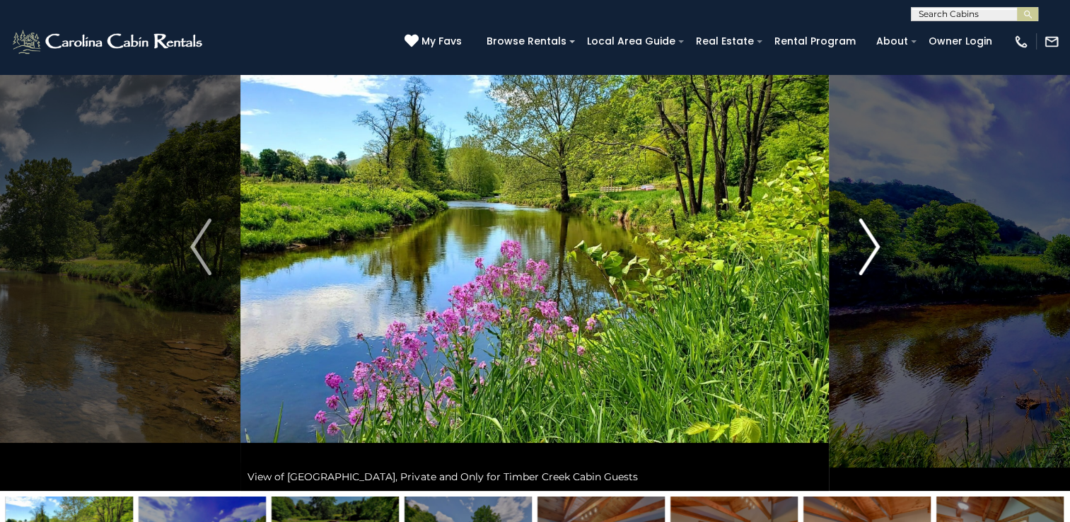
click at [871, 247] on img "Next" at bounding box center [868, 246] width 21 height 57
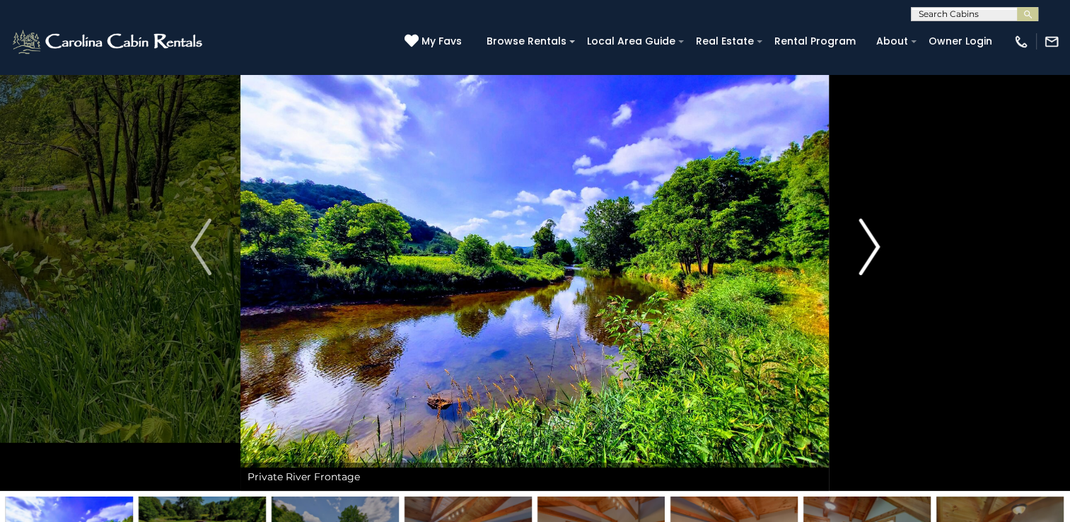
click at [871, 247] on img "Next" at bounding box center [868, 246] width 21 height 57
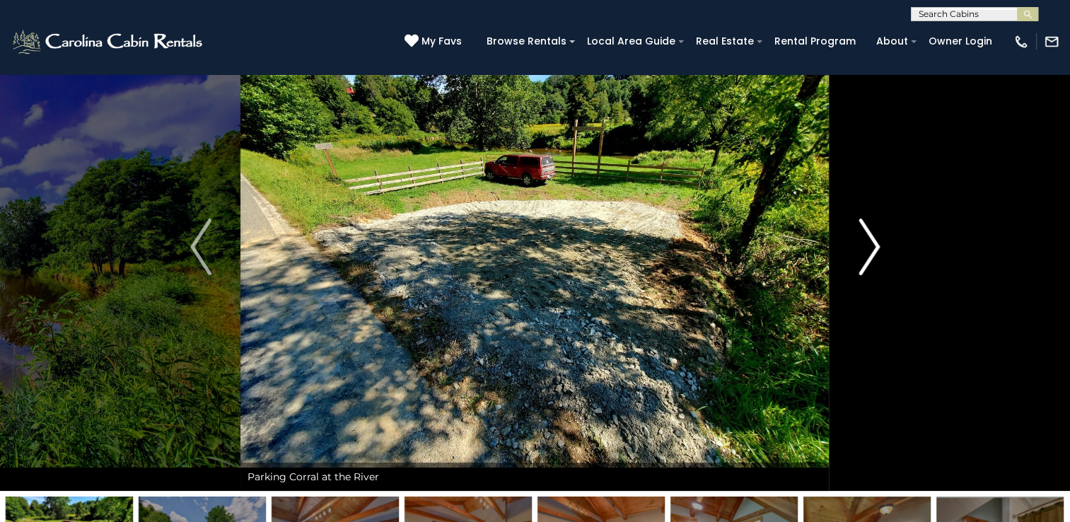
click at [871, 247] on img "Next" at bounding box center [868, 246] width 21 height 57
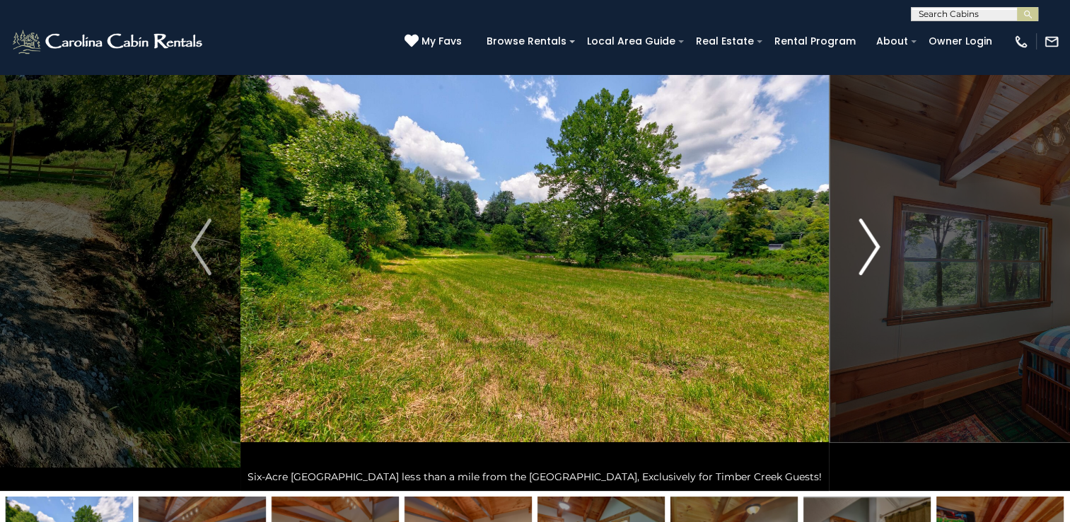
click at [871, 247] on img "Next" at bounding box center [868, 246] width 21 height 57
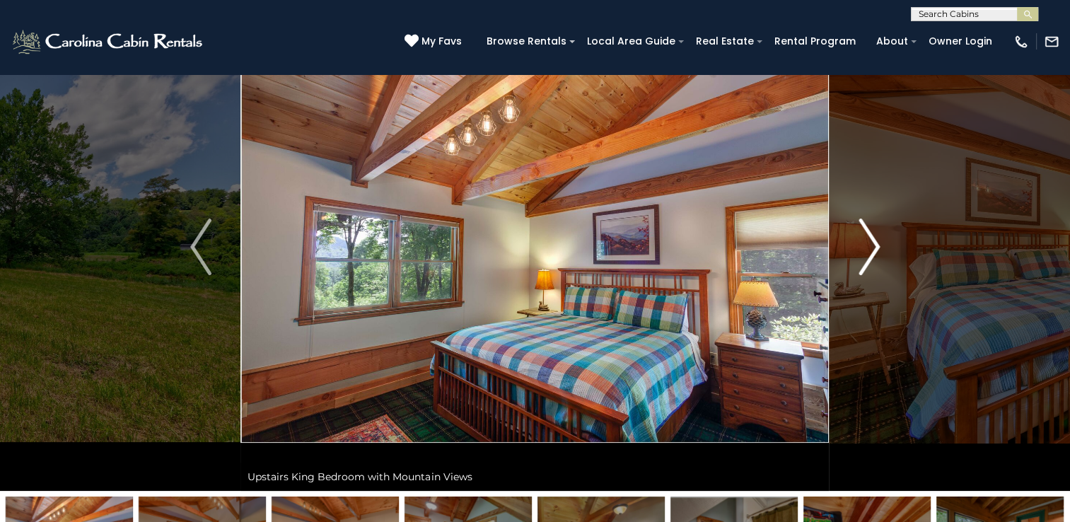
click at [871, 247] on img "Next" at bounding box center [868, 246] width 21 height 57
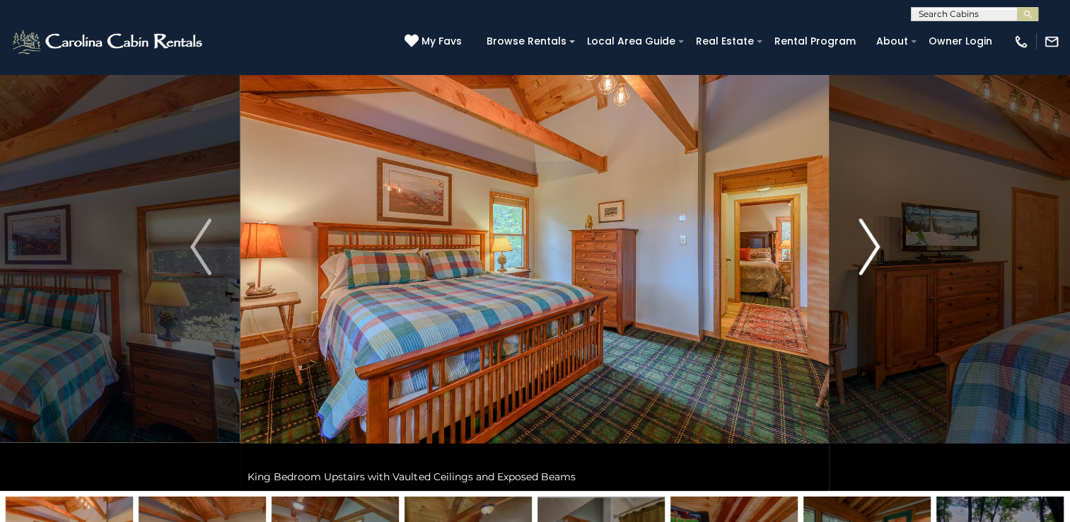
click at [871, 247] on img "Next" at bounding box center [868, 246] width 21 height 57
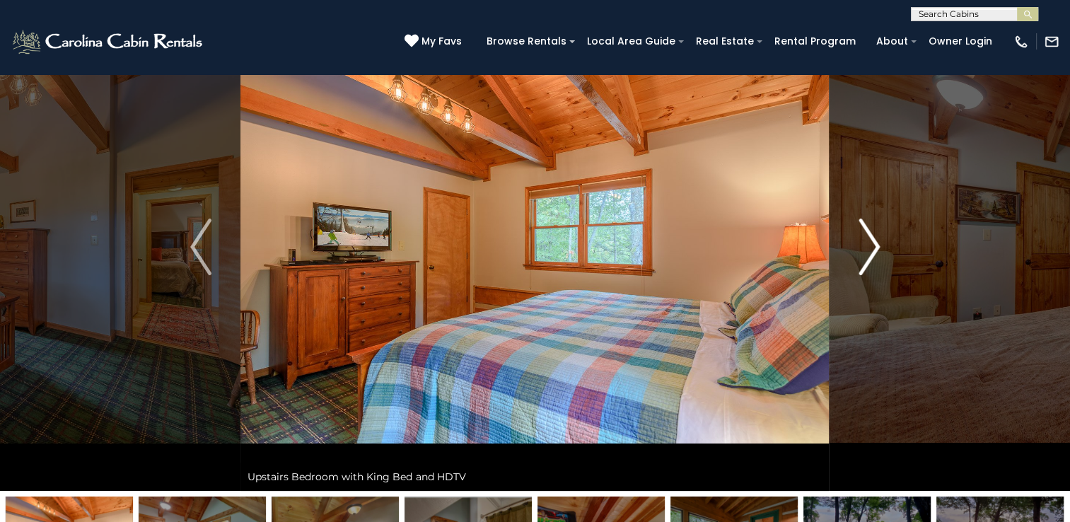
click at [871, 247] on img "Next" at bounding box center [868, 246] width 21 height 57
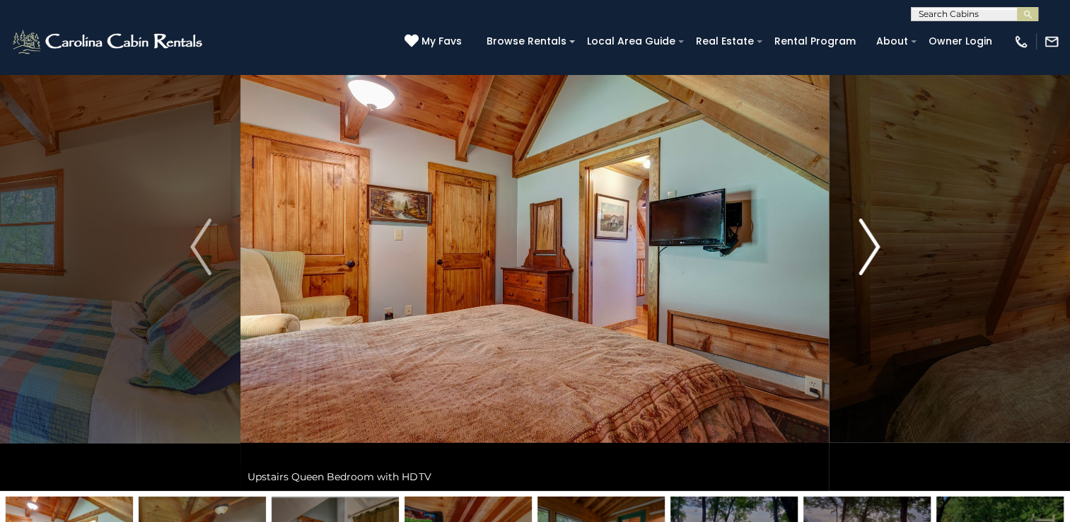
click at [871, 247] on img "Next" at bounding box center [868, 246] width 21 height 57
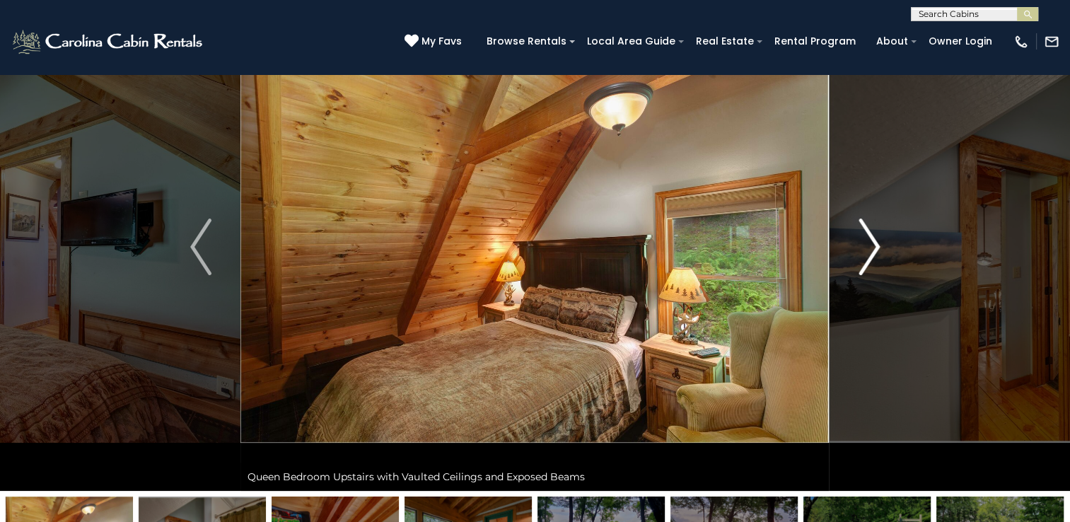
click at [871, 247] on img "Next" at bounding box center [868, 246] width 21 height 57
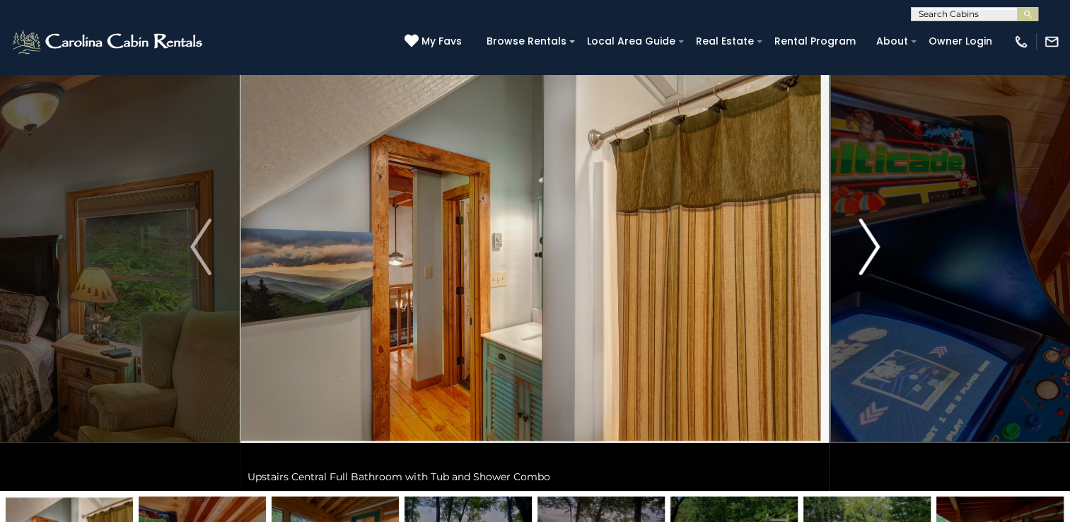
click at [871, 247] on img "Next" at bounding box center [868, 246] width 21 height 57
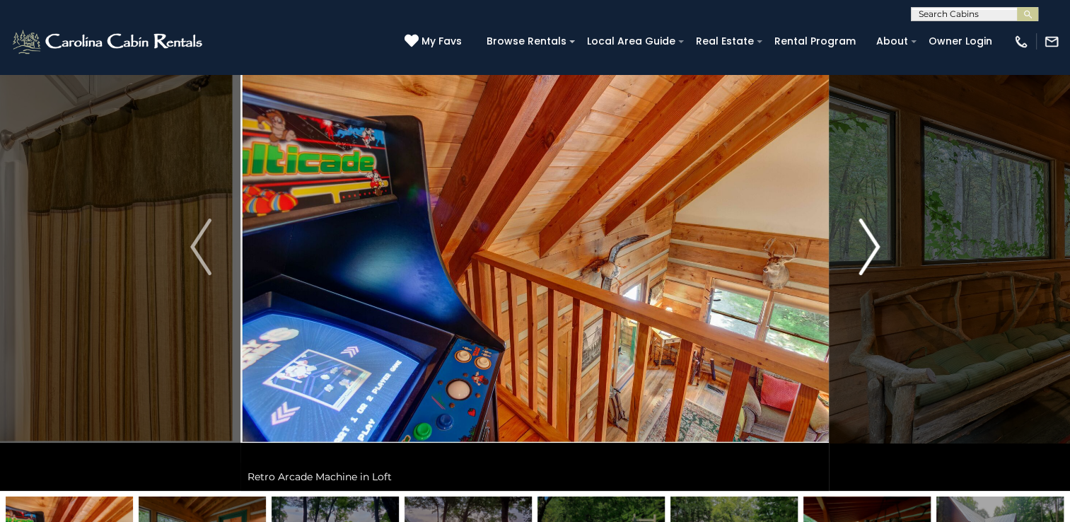
click at [871, 247] on img "Next" at bounding box center [868, 246] width 21 height 57
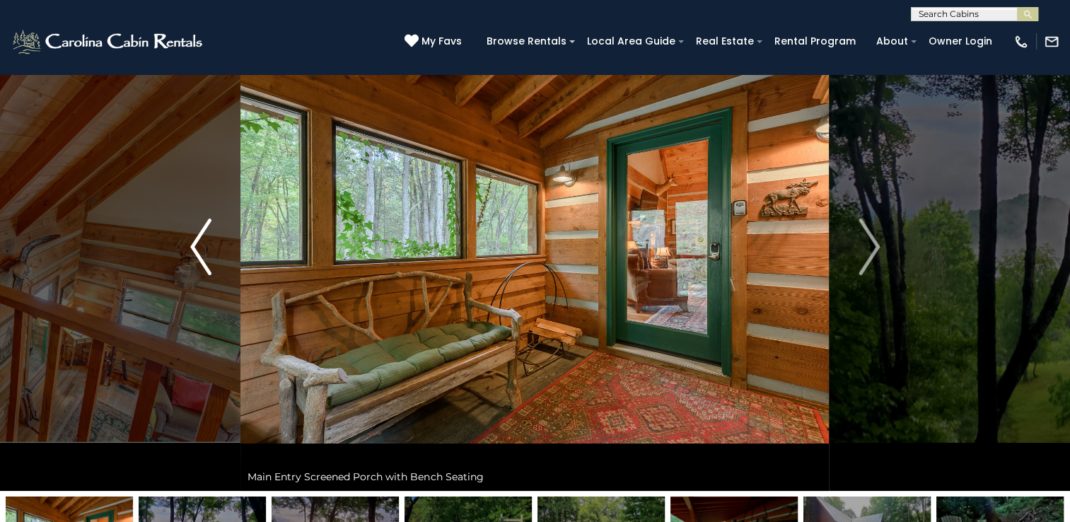
click at [198, 262] on img "Previous" at bounding box center [200, 246] width 21 height 57
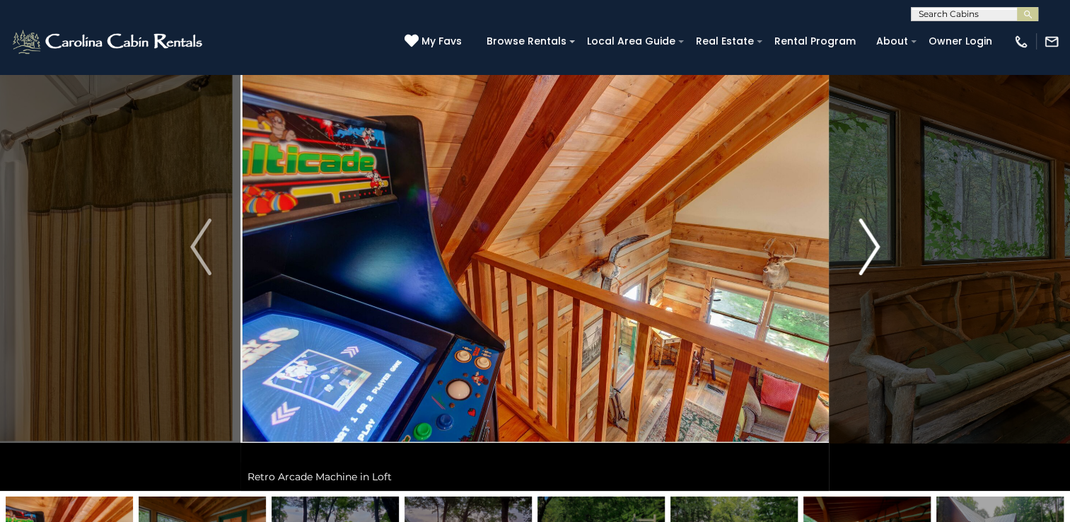
click at [872, 245] on img "Next" at bounding box center [868, 246] width 21 height 57
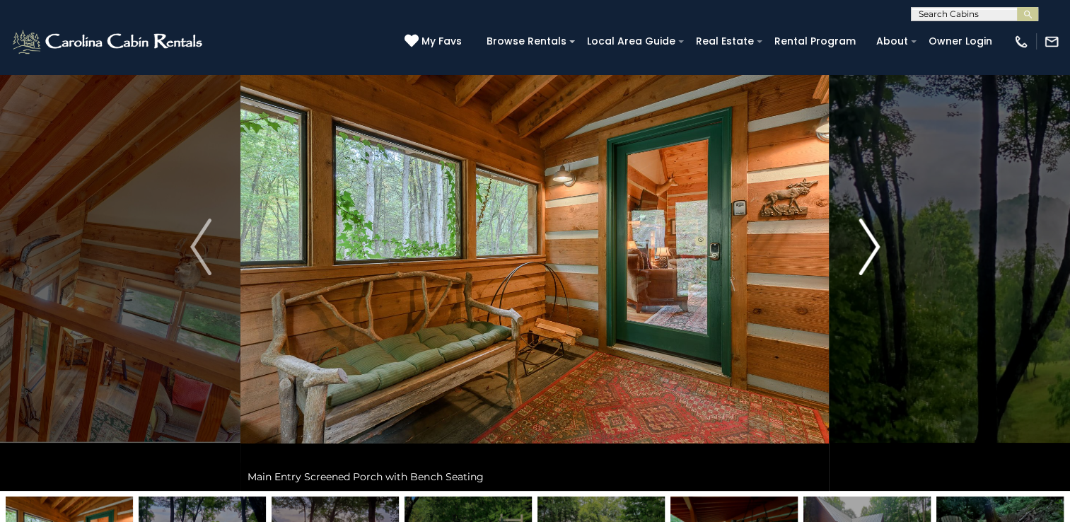
click at [872, 245] on img "Next" at bounding box center [868, 246] width 21 height 57
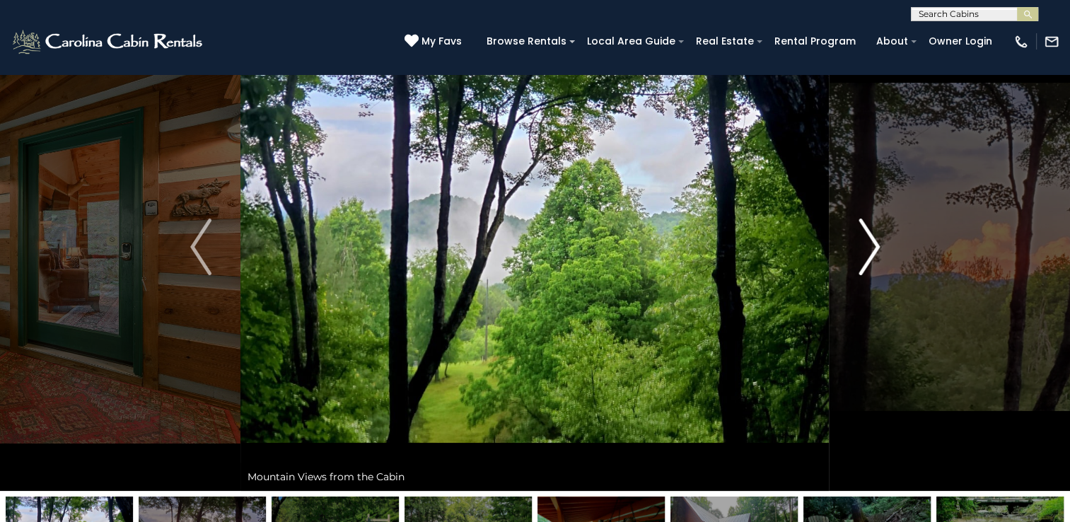
click at [872, 245] on img "Next" at bounding box center [868, 246] width 21 height 57
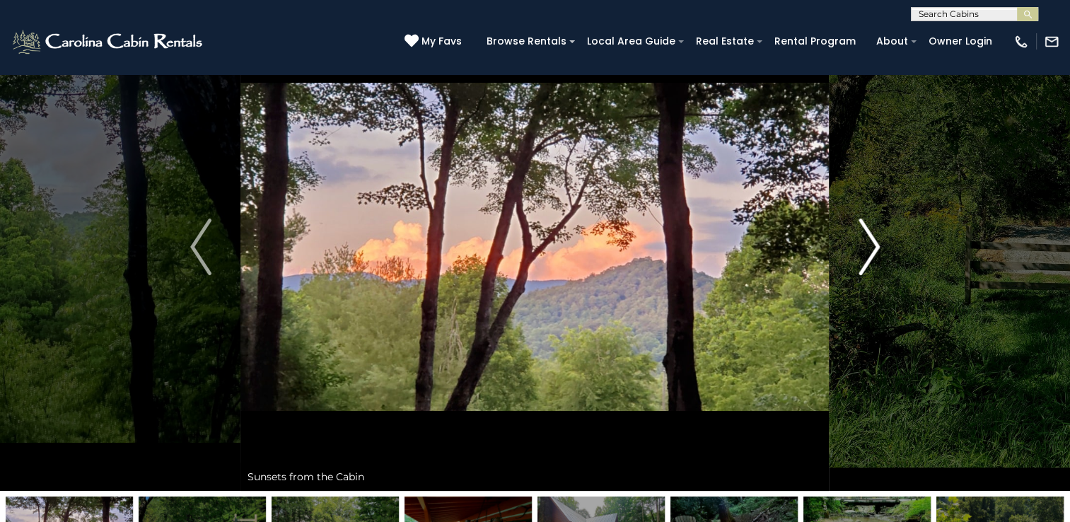
click at [872, 245] on img "Next" at bounding box center [868, 246] width 21 height 57
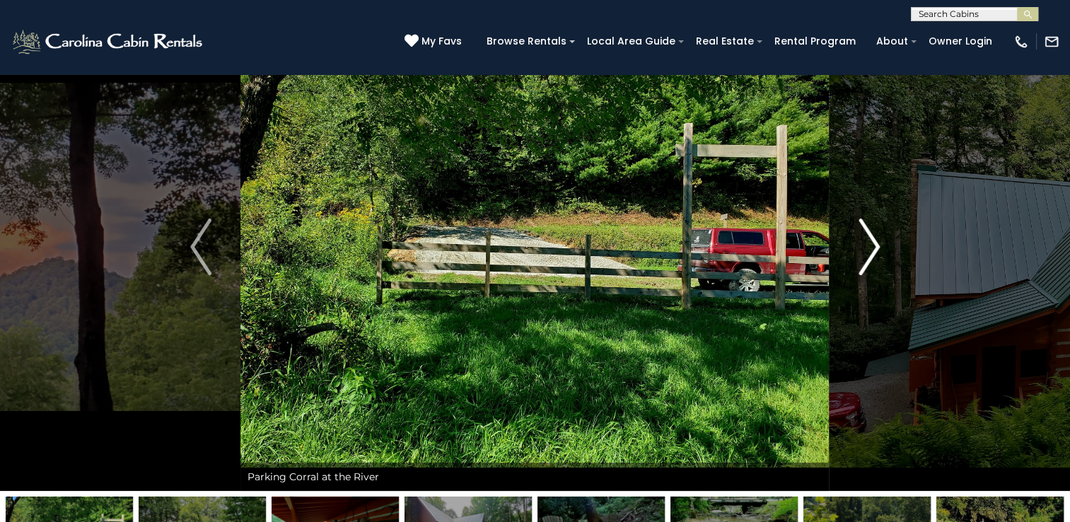
click at [872, 245] on img "Next" at bounding box center [868, 246] width 21 height 57
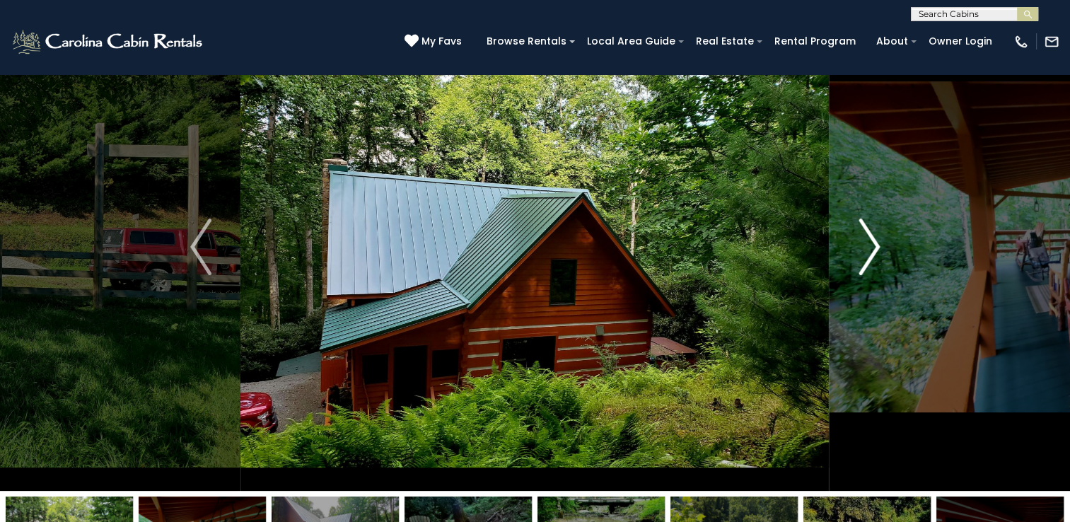
click at [872, 245] on img "Next" at bounding box center [868, 246] width 21 height 57
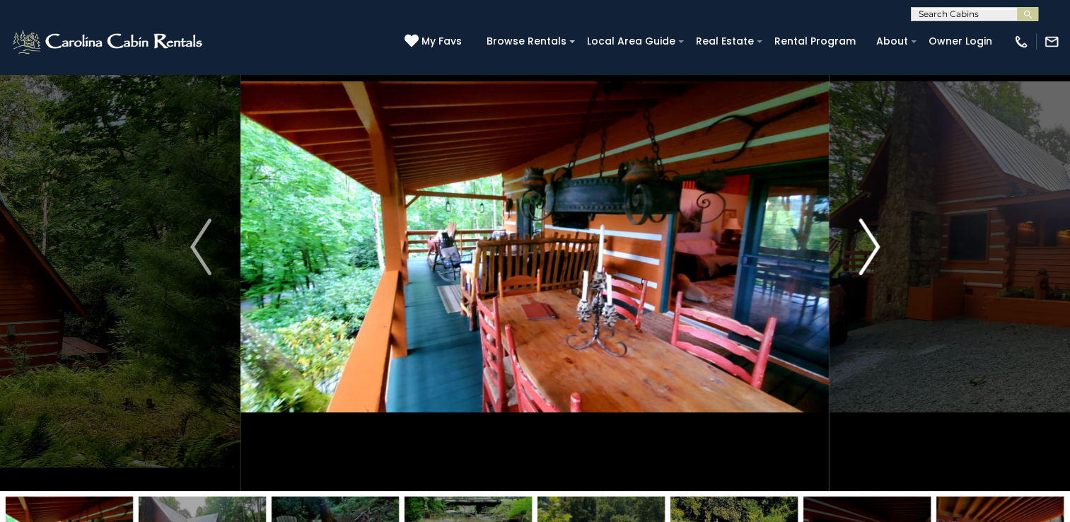
click at [872, 245] on img "Next" at bounding box center [868, 246] width 21 height 57
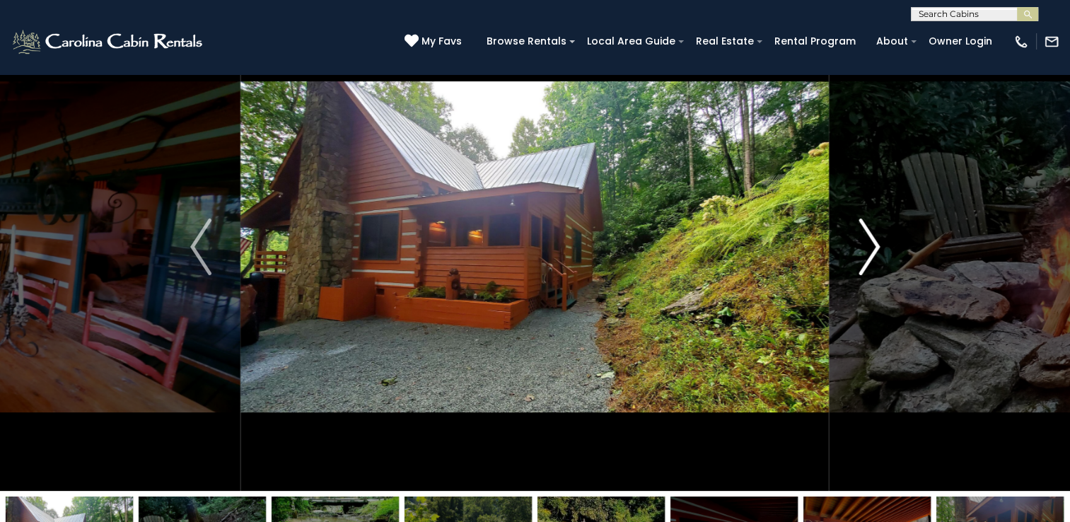
click at [872, 245] on img "Next" at bounding box center [868, 246] width 21 height 57
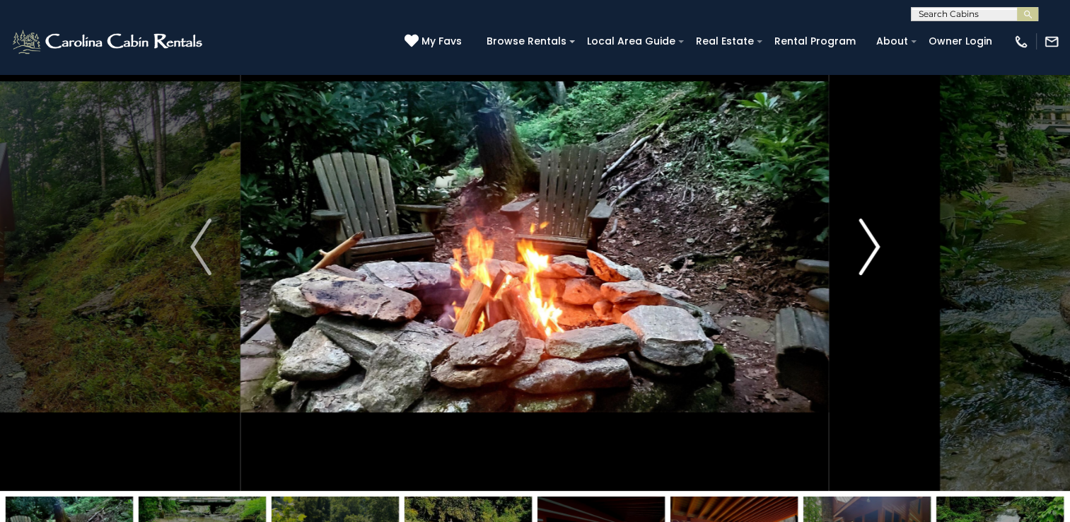
click at [872, 245] on img "Next" at bounding box center [868, 246] width 21 height 57
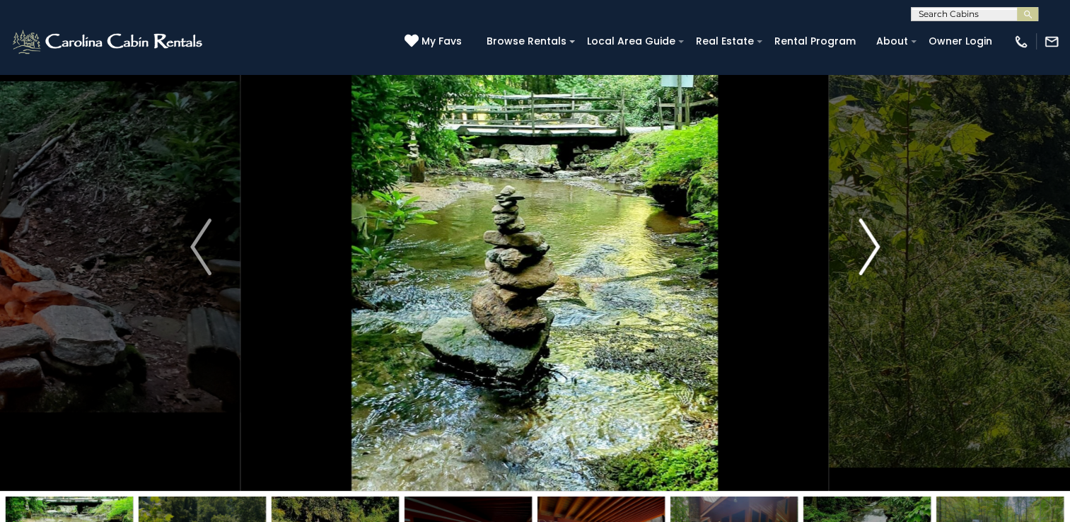
click at [872, 245] on img "Next" at bounding box center [868, 246] width 21 height 57
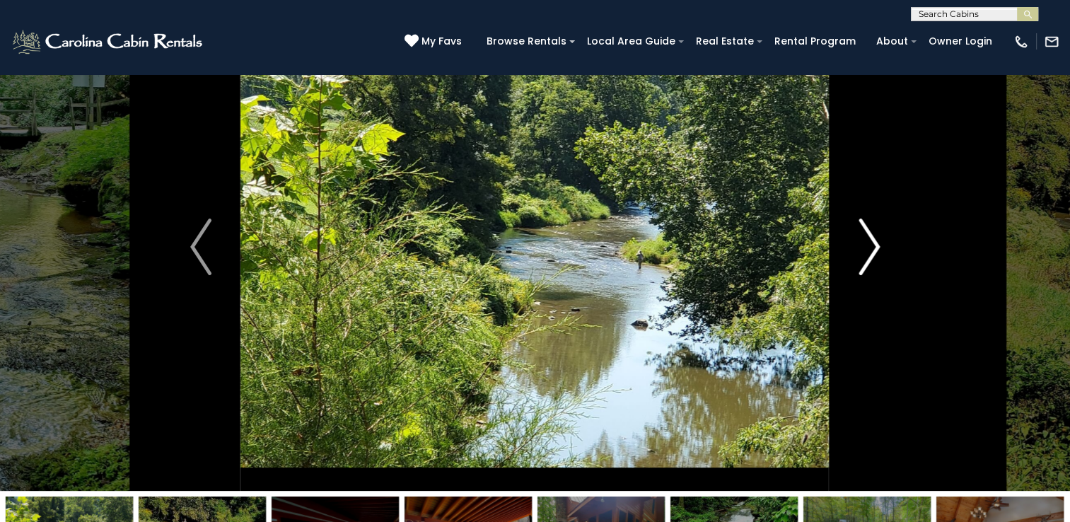
click at [872, 245] on img "Next" at bounding box center [868, 246] width 21 height 57
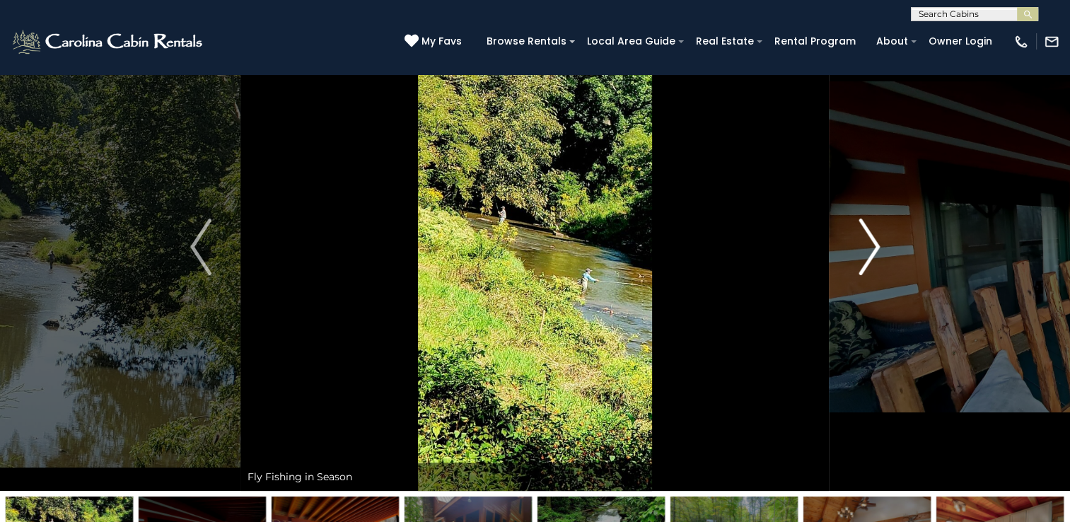
click at [872, 245] on img "Next" at bounding box center [868, 246] width 21 height 57
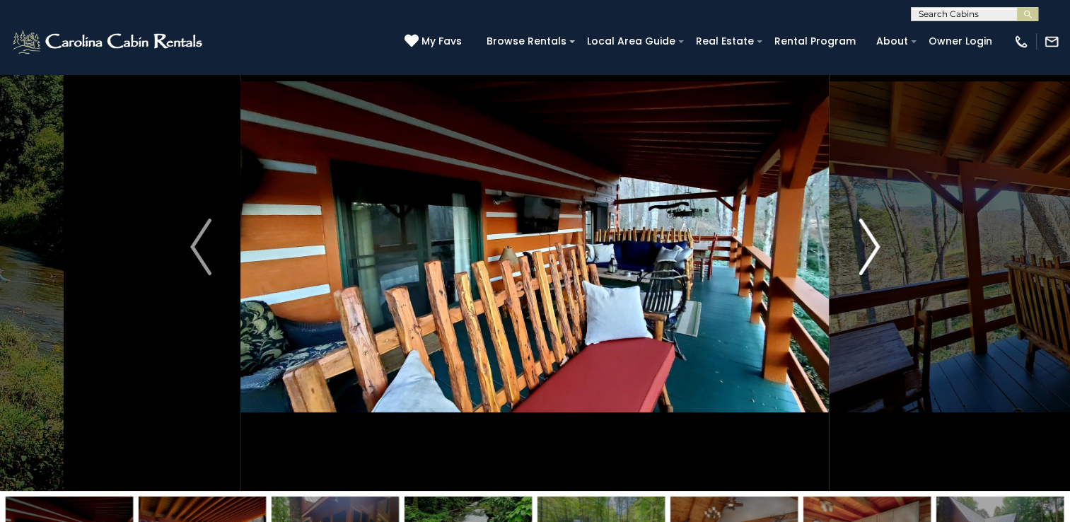
click at [872, 245] on img "Next" at bounding box center [868, 246] width 21 height 57
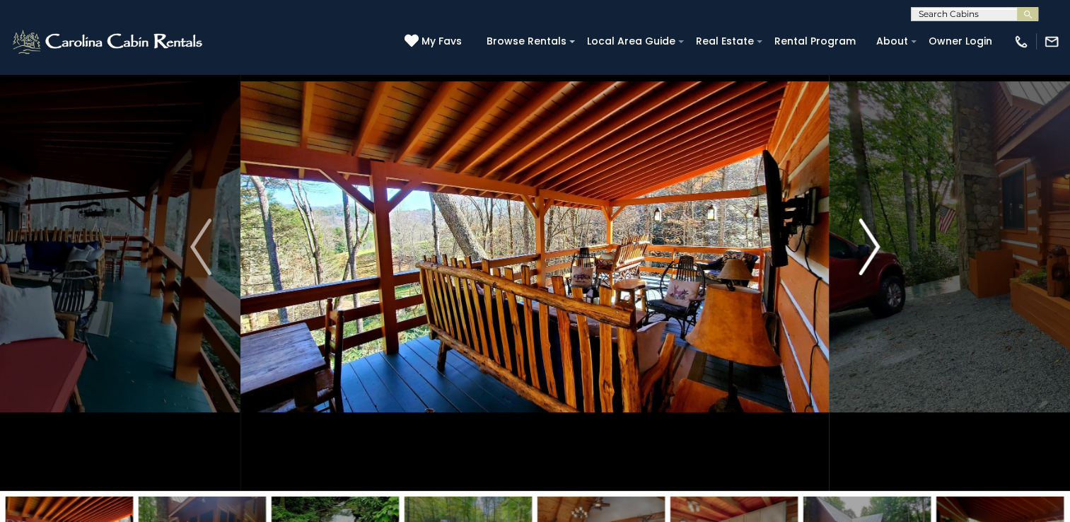
click at [872, 245] on img "Next" at bounding box center [868, 246] width 21 height 57
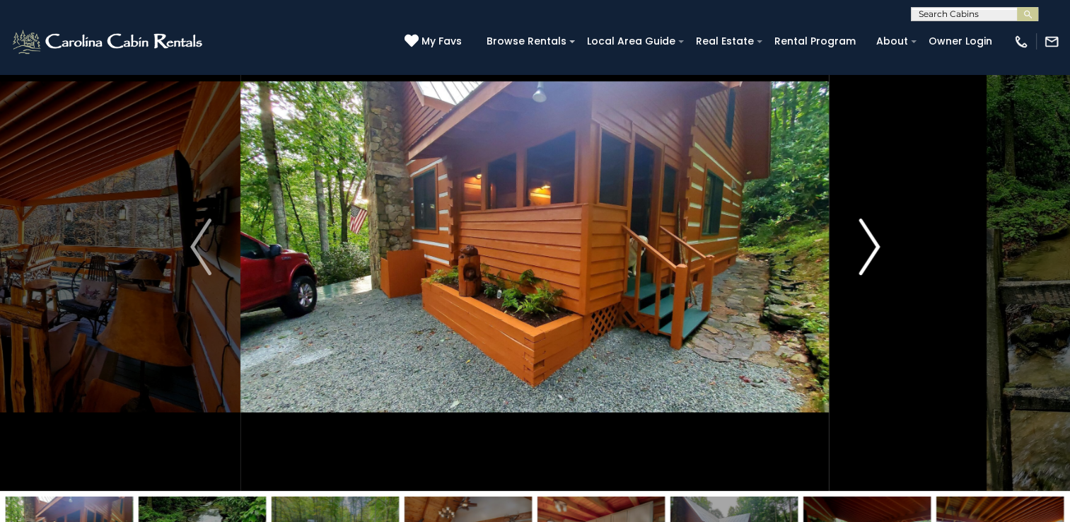
click at [872, 245] on img "Next" at bounding box center [868, 246] width 21 height 57
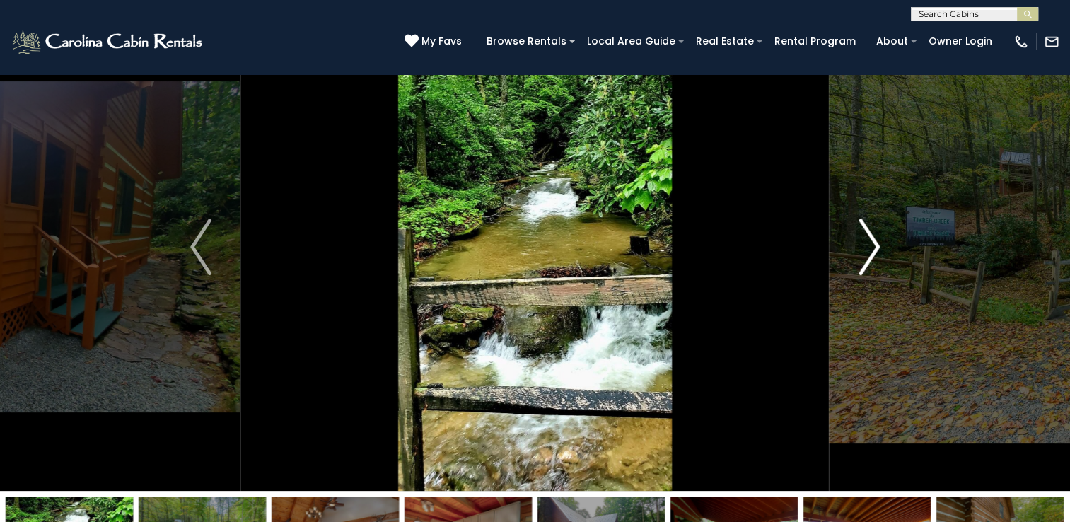
click at [872, 245] on img "Next" at bounding box center [868, 246] width 21 height 57
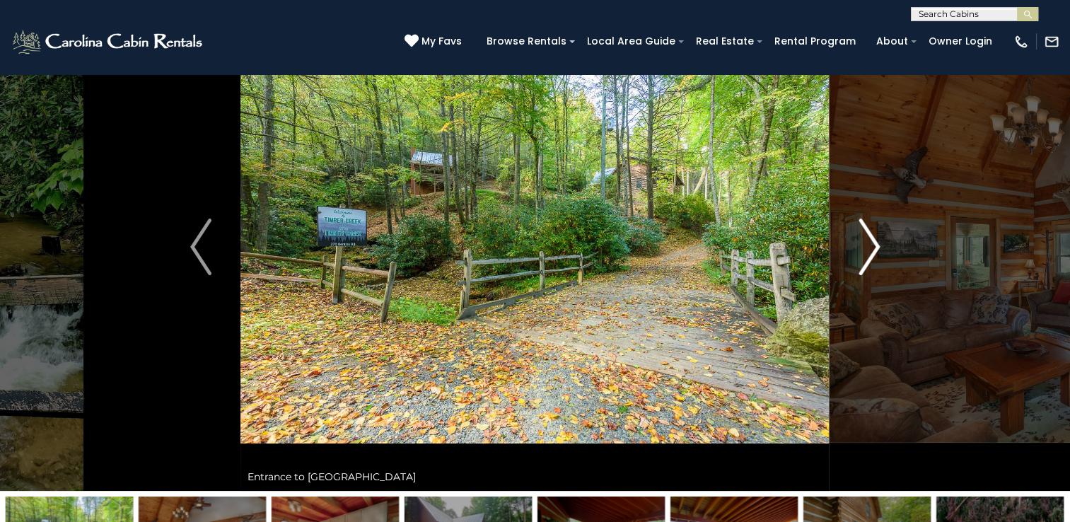
click at [872, 245] on img "Next" at bounding box center [868, 246] width 21 height 57
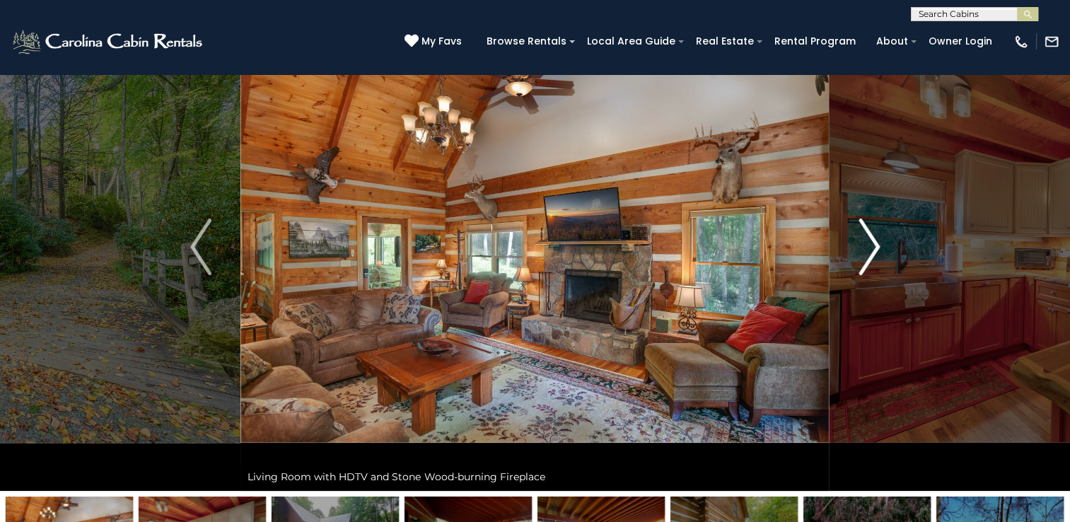
click at [872, 245] on img "Next" at bounding box center [868, 246] width 21 height 57
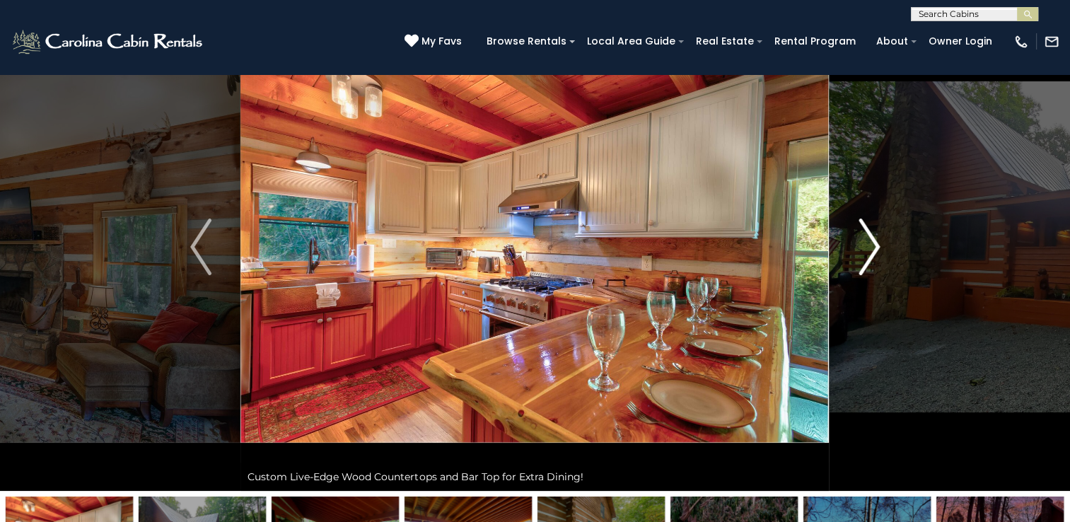
click at [872, 245] on img "Next" at bounding box center [868, 246] width 21 height 57
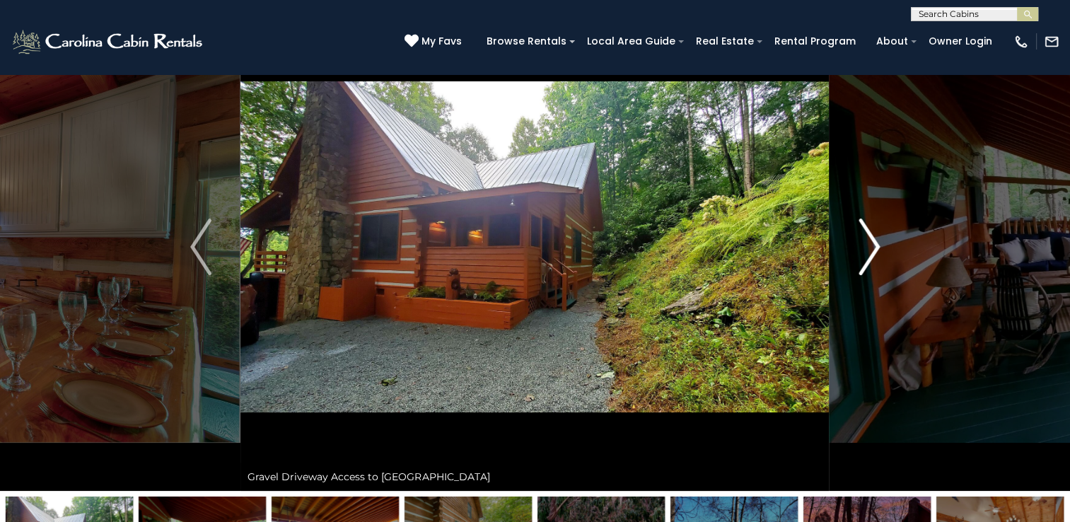
click at [872, 245] on img "Next" at bounding box center [868, 246] width 21 height 57
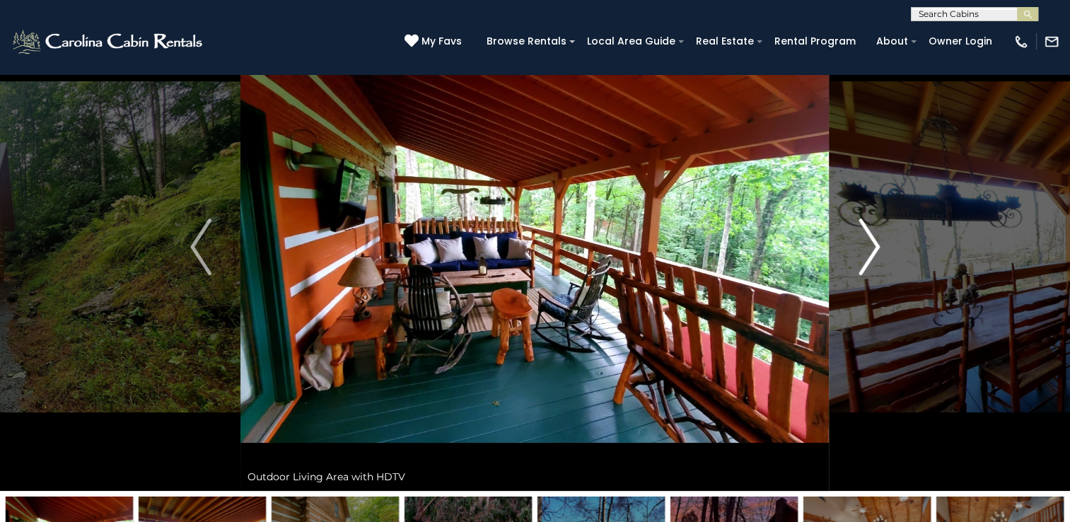
click at [872, 245] on img "Next" at bounding box center [868, 246] width 21 height 57
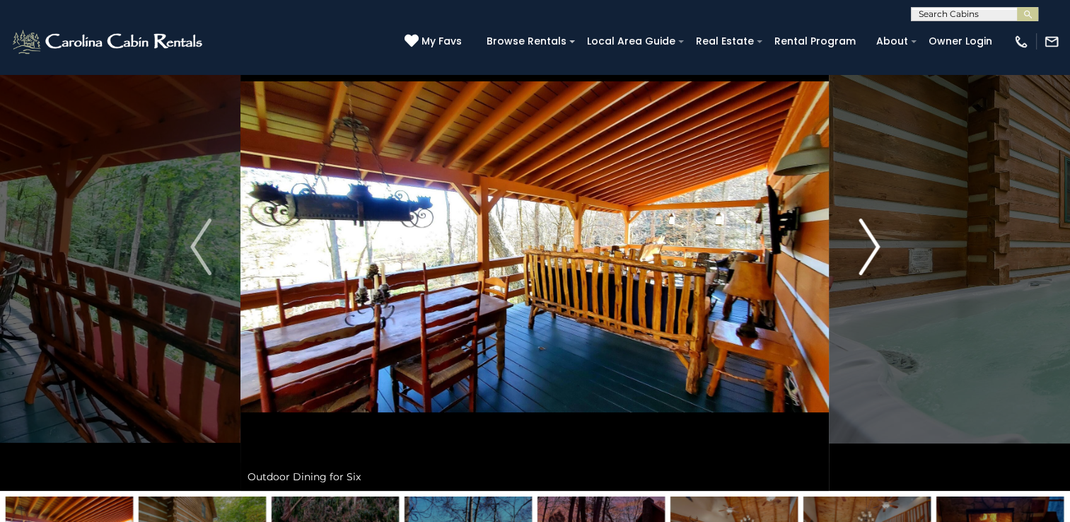
click at [872, 245] on img "Next" at bounding box center [868, 246] width 21 height 57
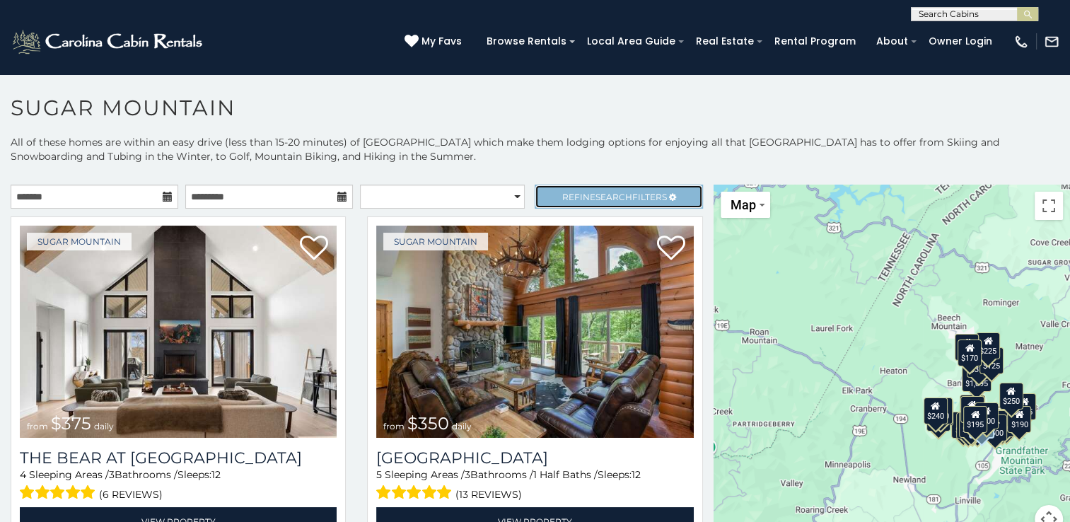
click at [608, 197] on span "Search" at bounding box center [613, 197] width 37 height 11
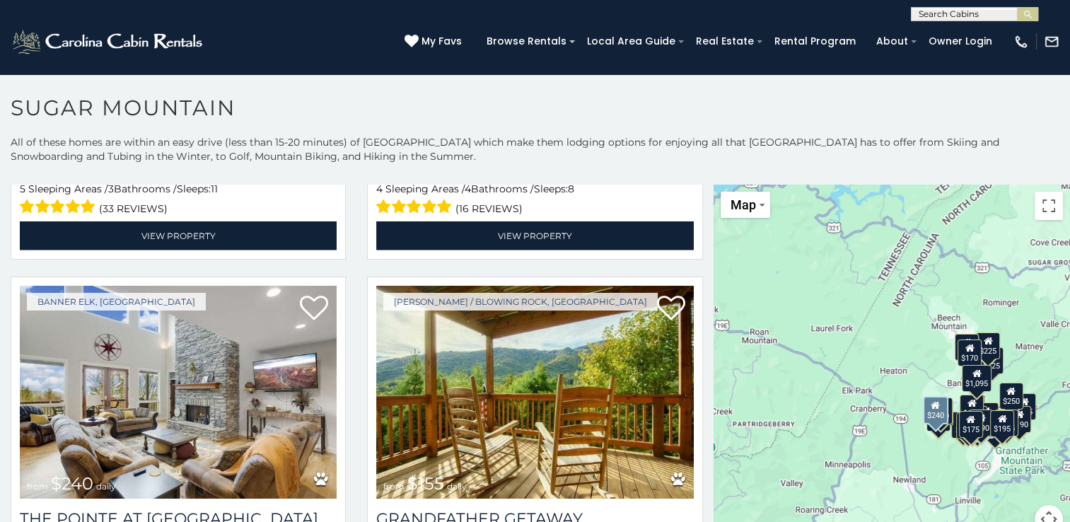
scroll to position [3818, 0]
